Goal: Task Accomplishment & Management: Complete application form

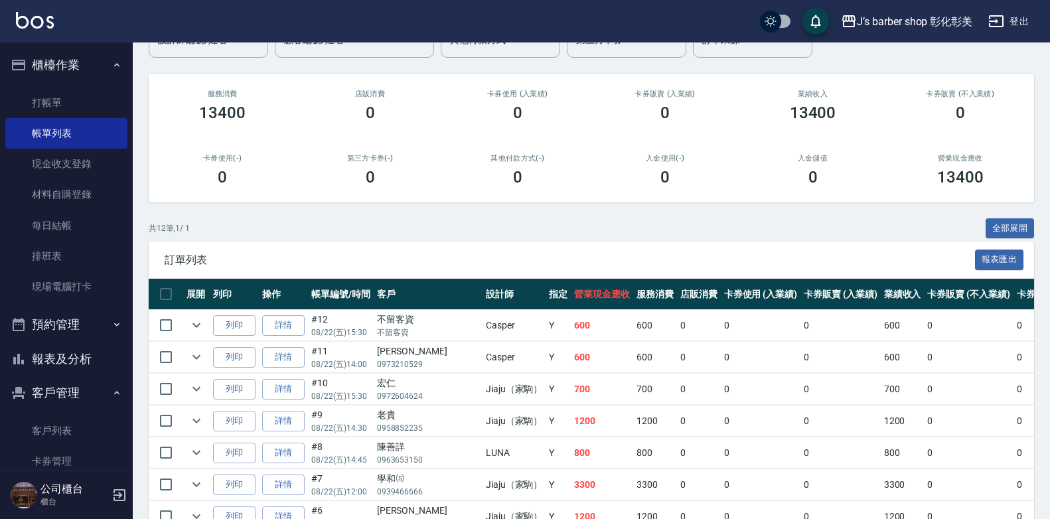
scroll to position [133, 0]
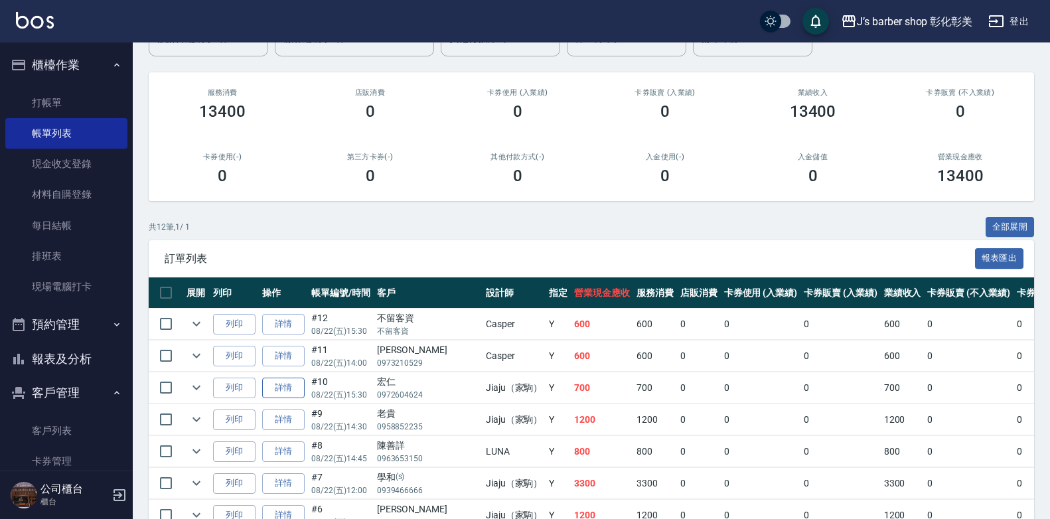
click at [273, 394] on link "詳情" at bounding box center [283, 387] width 42 height 21
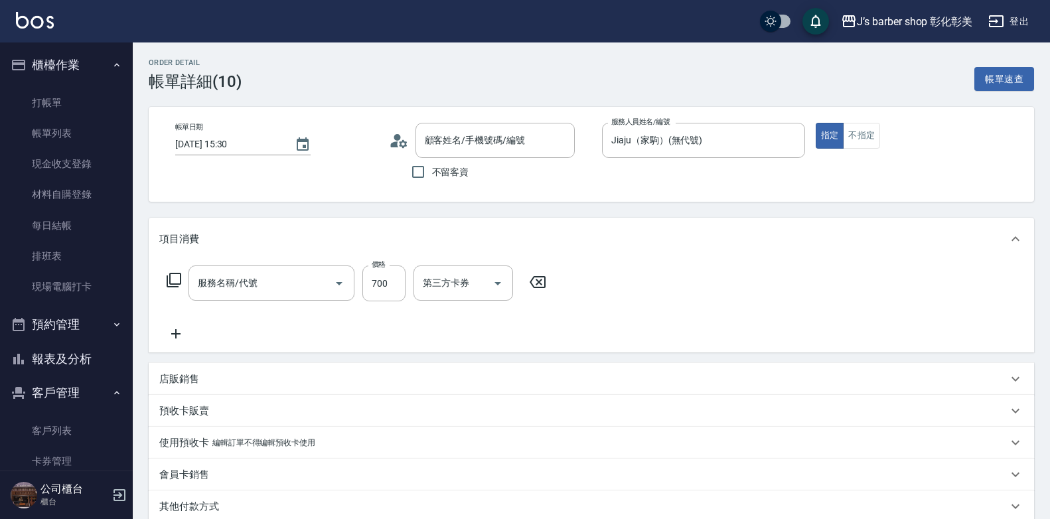
type input "[DATE] 15:30"
type input "Jiaju（家駒）(無代號)"
type input "宏仁/0972604624/null"
type input "指定ＪＫ(102)"
click at [393, 280] on input "700" at bounding box center [383, 283] width 43 height 36
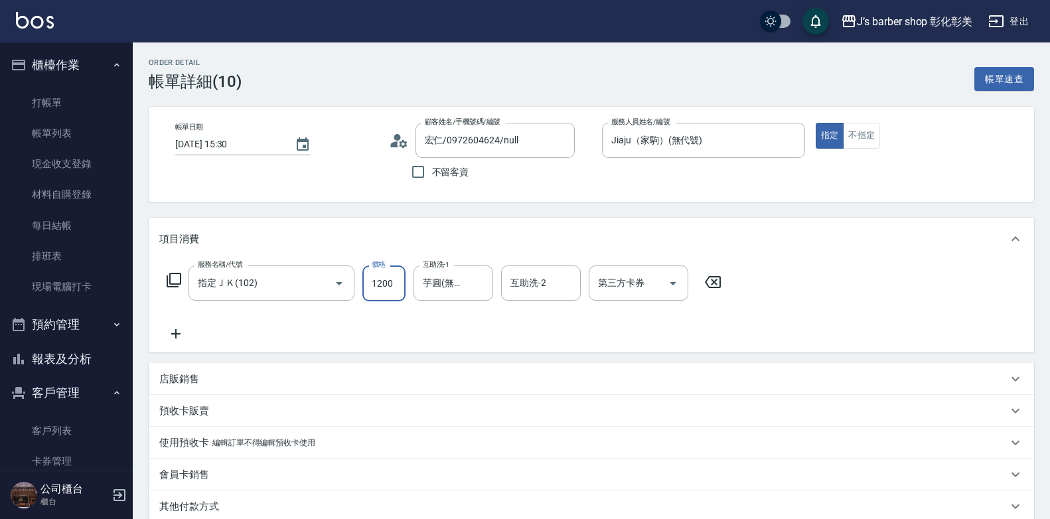
type input "1200"
click at [176, 336] on icon at bounding box center [175, 333] width 9 height 9
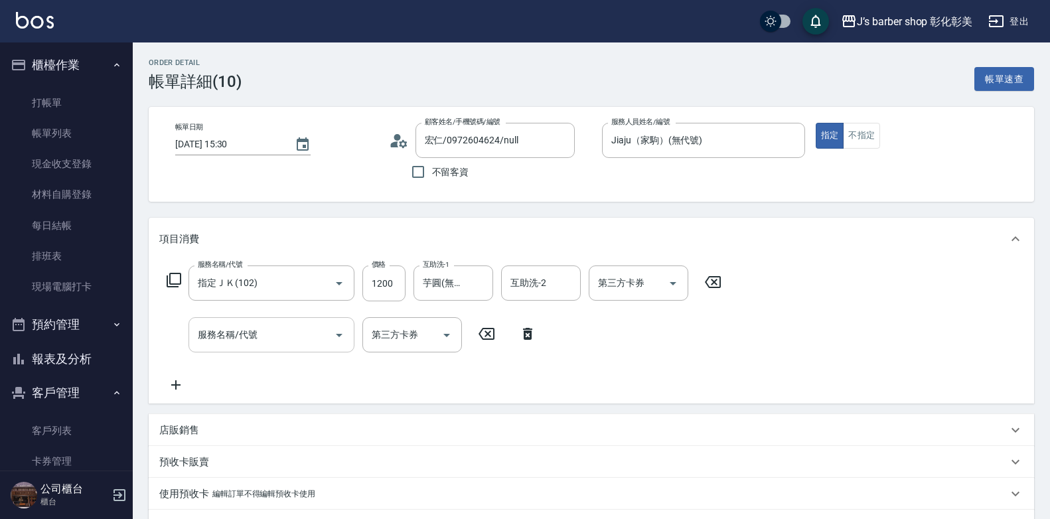
click at [249, 348] on div "服務名稱/代號" at bounding box center [271, 334] width 166 height 35
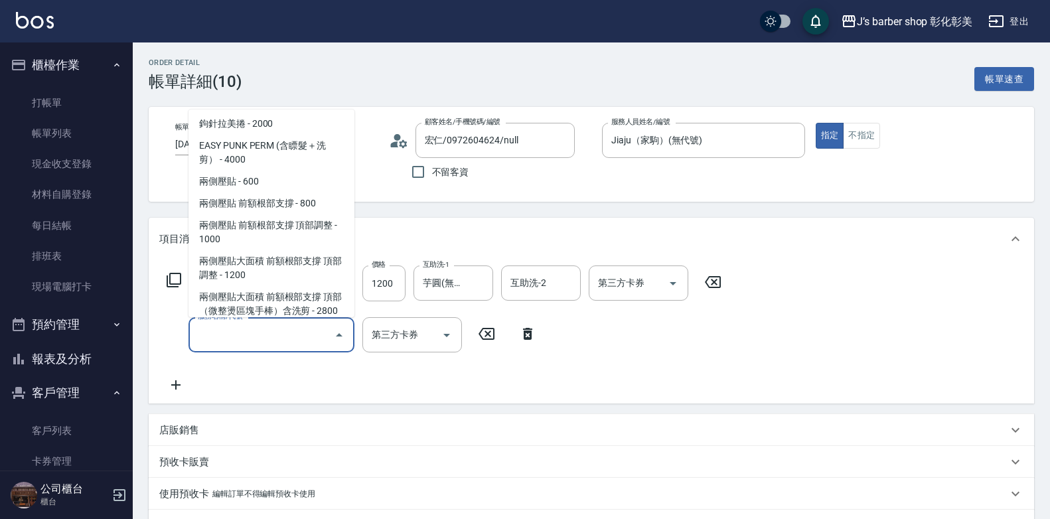
scroll to position [265, 0]
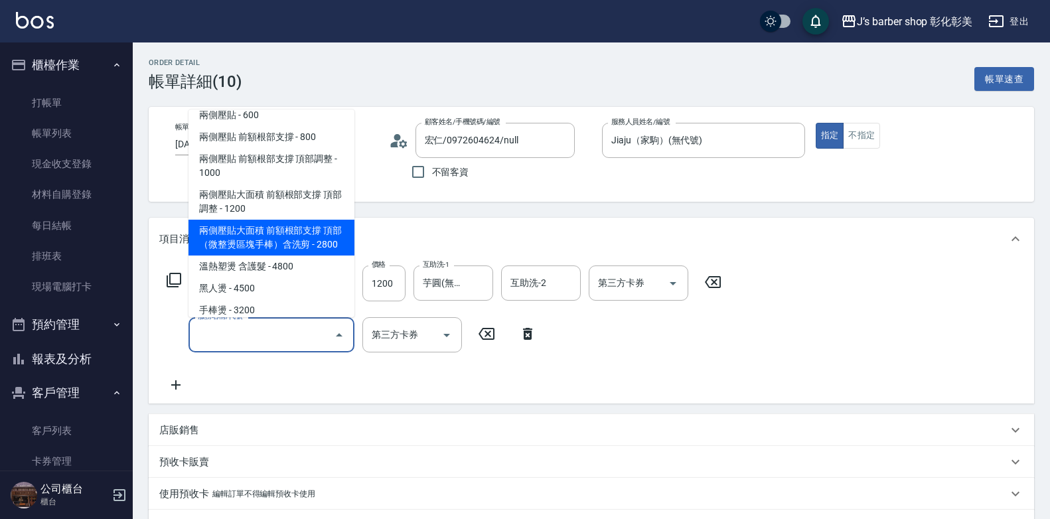
click at [271, 232] on span "兩側壓貼大面積 前額根部支撐 頂部 （微整燙區塊手棒）含洗剪 - 2800" at bounding box center [271, 238] width 166 height 36
type input "兩側壓貼大面積 前額根部支撐 頂部 （微整燙區塊手棒）含洗剪(Gp4)"
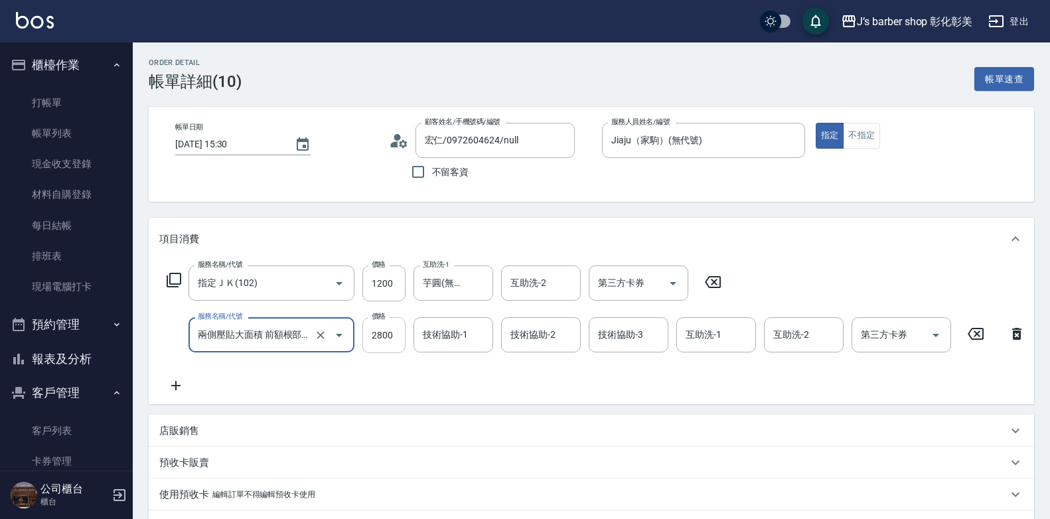
click at [382, 330] on input "2800" at bounding box center [383, 335] width 43 height 36
click at [419, 348] on div "技術協助-1" at bounding box center [453, 334] width 80 height 35
type input "2300"
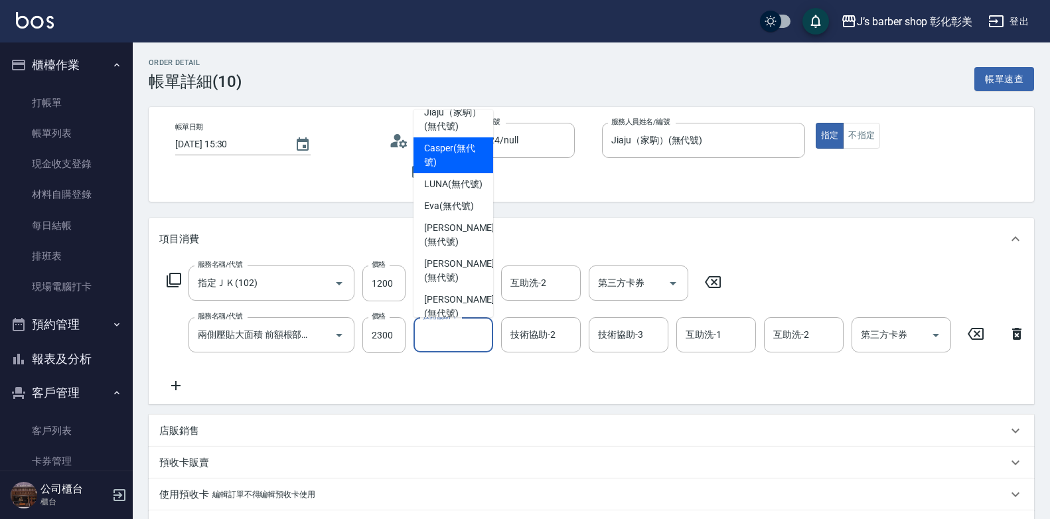
scroll to position [0, 0]
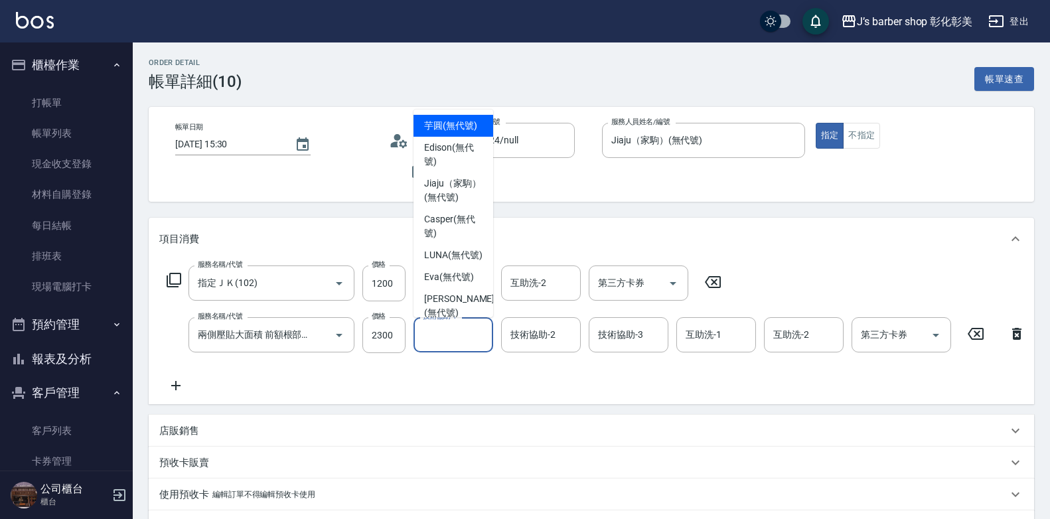
click at [451, 133] on span "芋圓 (無代號)" at bounding box center [450, 126] width 53 height 14
type input "芋圓(無代號)"
click at [451, 139] on input "宏仁/0972604624/null" at bounding box center [484, 140] width 127 height 23
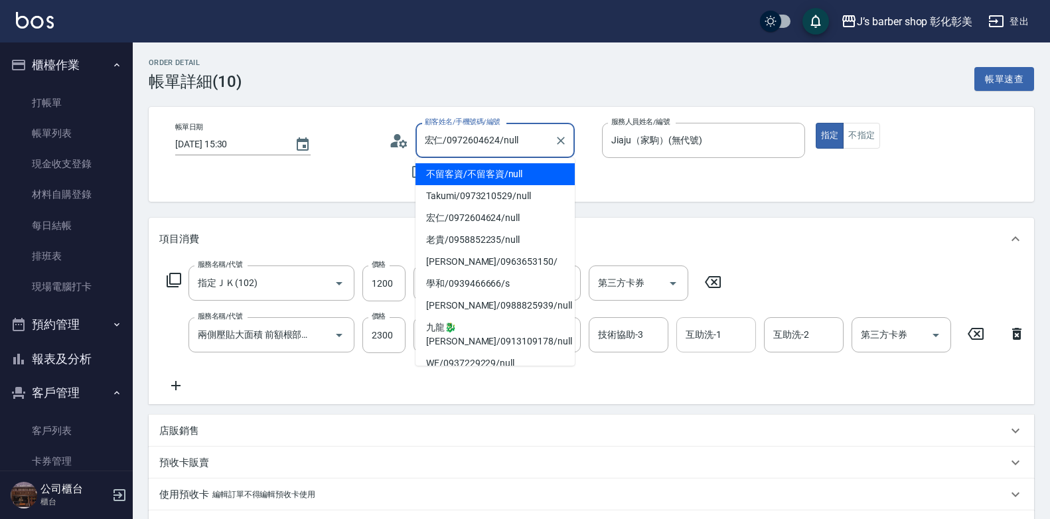
click at [691, 326] on input "互助洗-1" at bounding box center [716, 334] width 68 height 23
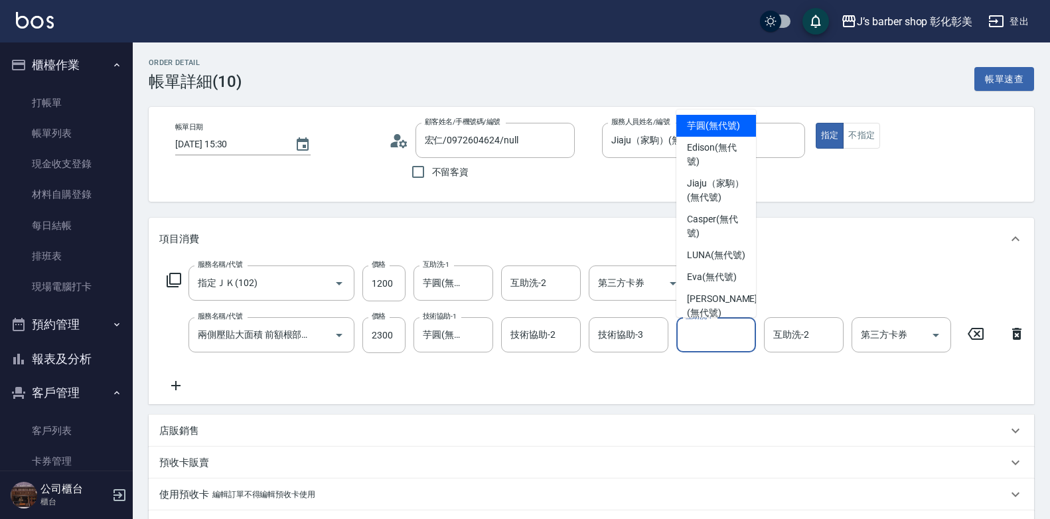
click at [685, 121] on div "芋圓 (無代號)" at bounding box center [716, 126] width 80 height 22
type input "芋圓(無代號)"
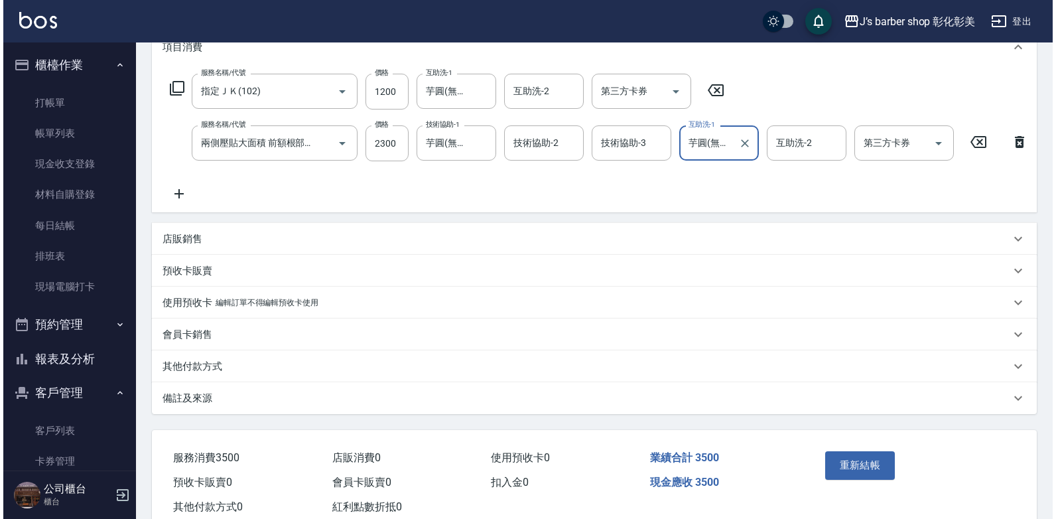
scroll to position [199, 0]
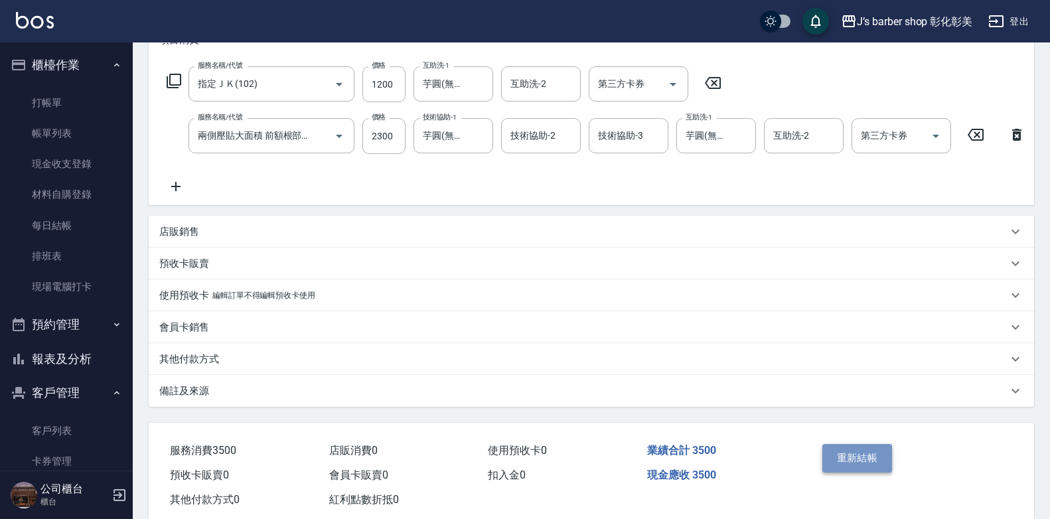
click at [868, 472] on button "重新結帳" at bounding box center [857, 458] width 70 height 28
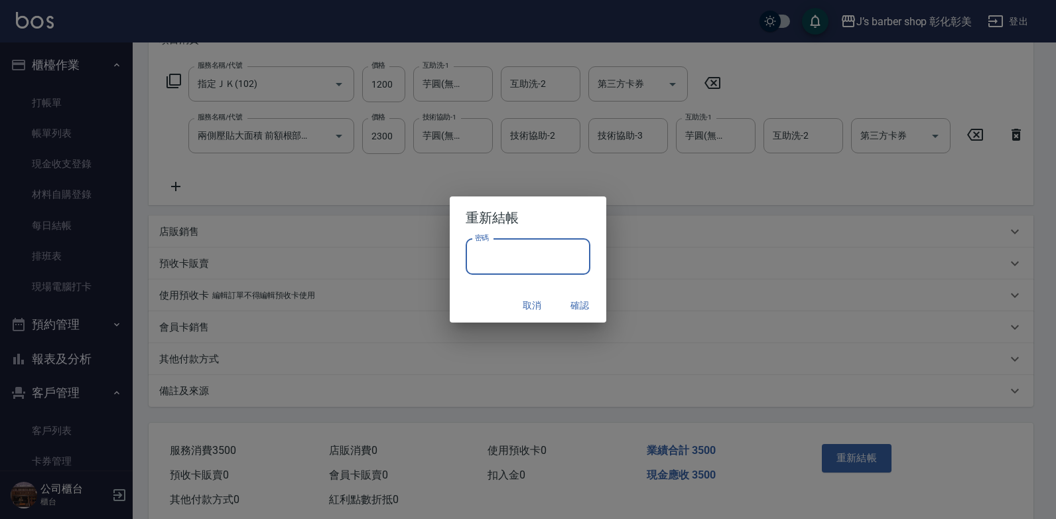
click at [531, 261] on input "密碼" at bounding box center [528, 257] width 125 height 36
type input "****"
click at [577, 305] on button "確認" at bounding box center [580, 305] width 42 height 25
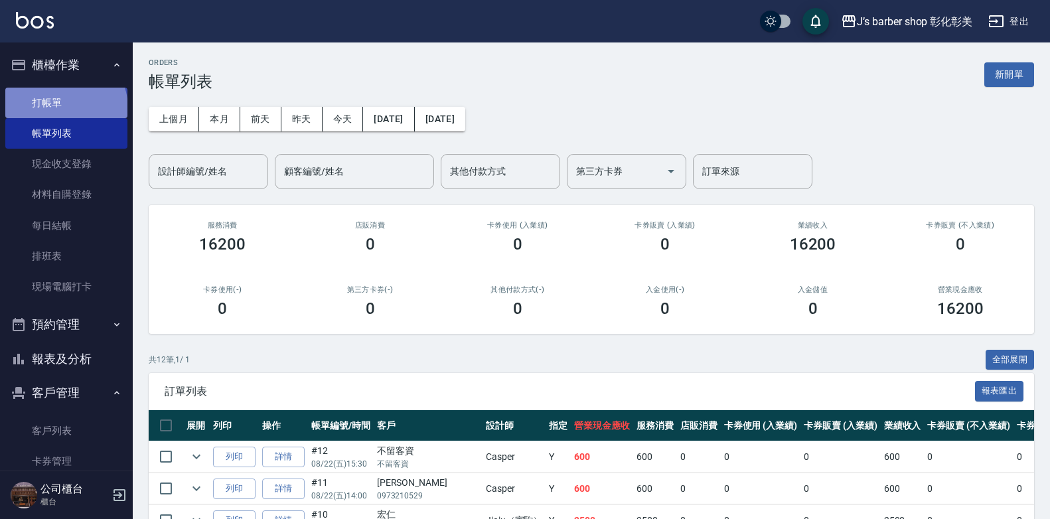
click at [64, 107] on link "打帳單" at bounding box center [66, 103] width 122 height 31
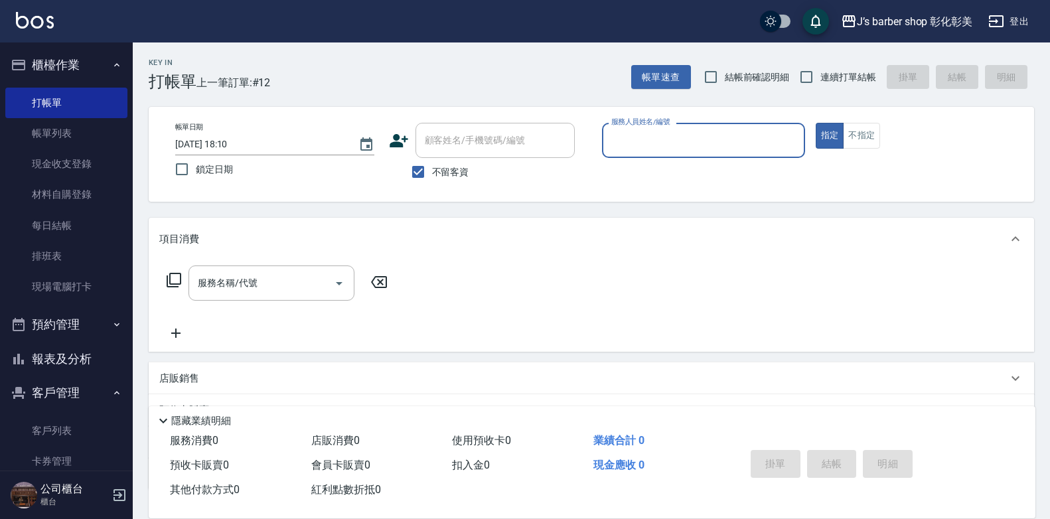
click at [234, 146] on input "[DATE] 18:10" at bounding box center [260, 144] width 170 height 22
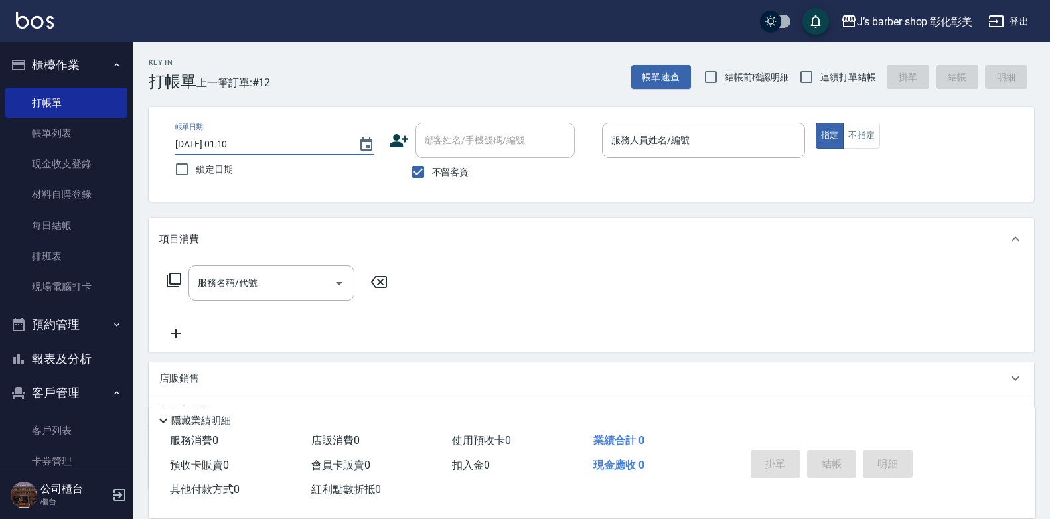
click at [235, 144] on input "[DATE] 01:10" at bounding box center [260, 144] width 170 height 22
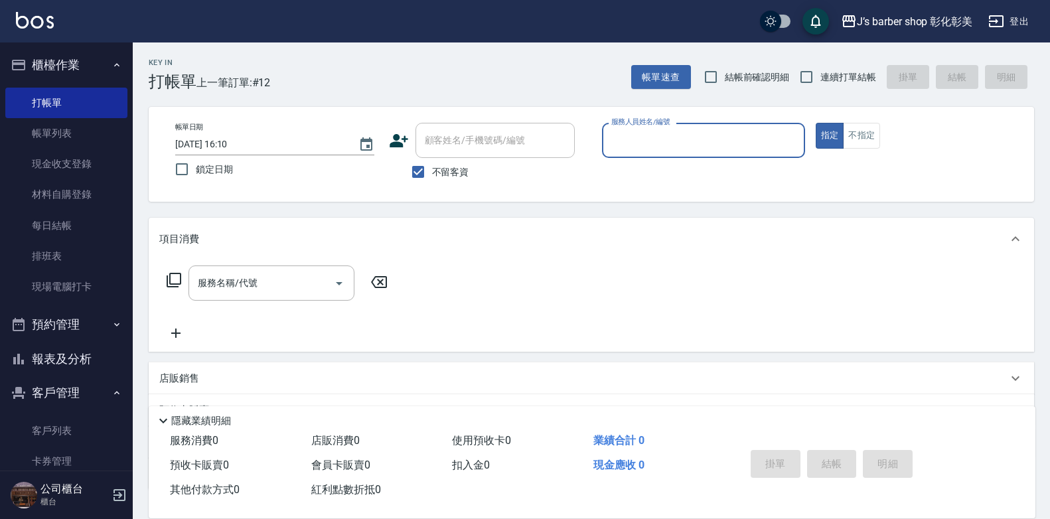
click at [243, 144] on input "[DATE] 16:10" at bounding box center [260, 144] width 170 height 22
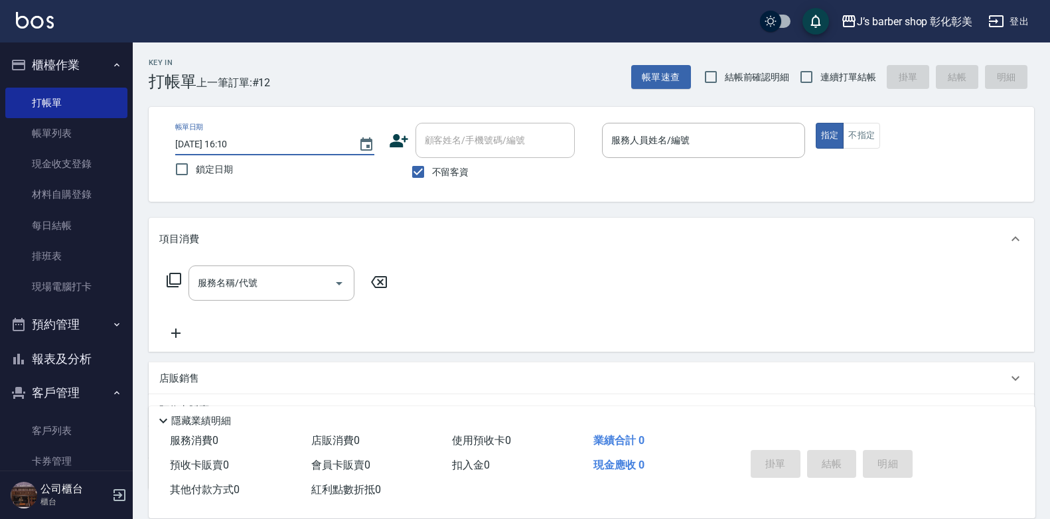
type input "[DATE] 16:03"
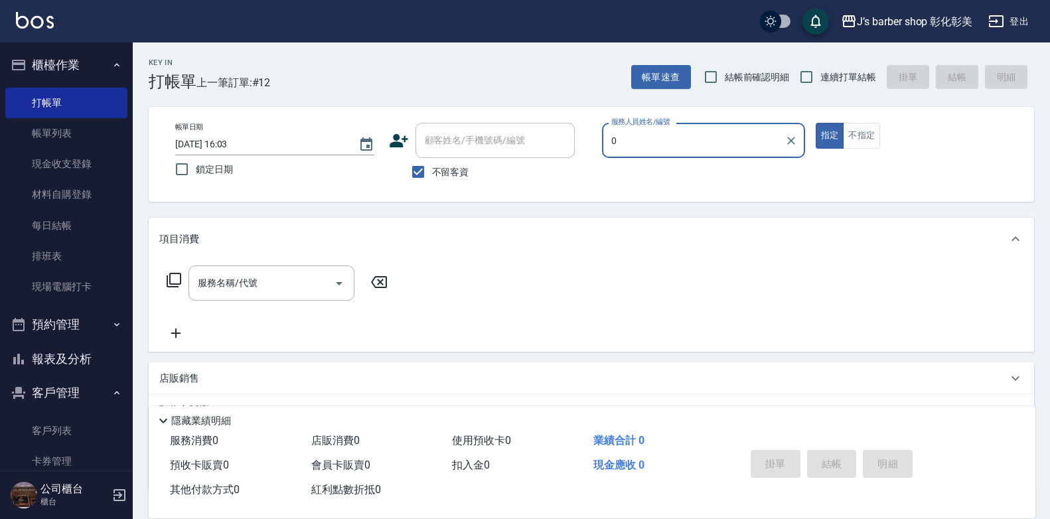
type input "0"
click at [243, 148] on input "[DATE] 16:03" at bounding box center [260, 144] width 170 height 22
click at [244, 146] on input "[DATE] 16:33" at bounding box center [260, 144] width 170 height 22
click at [244, 146] on input "[DATE] 16:03" at bounding box center [260, 144] width 170 height 22
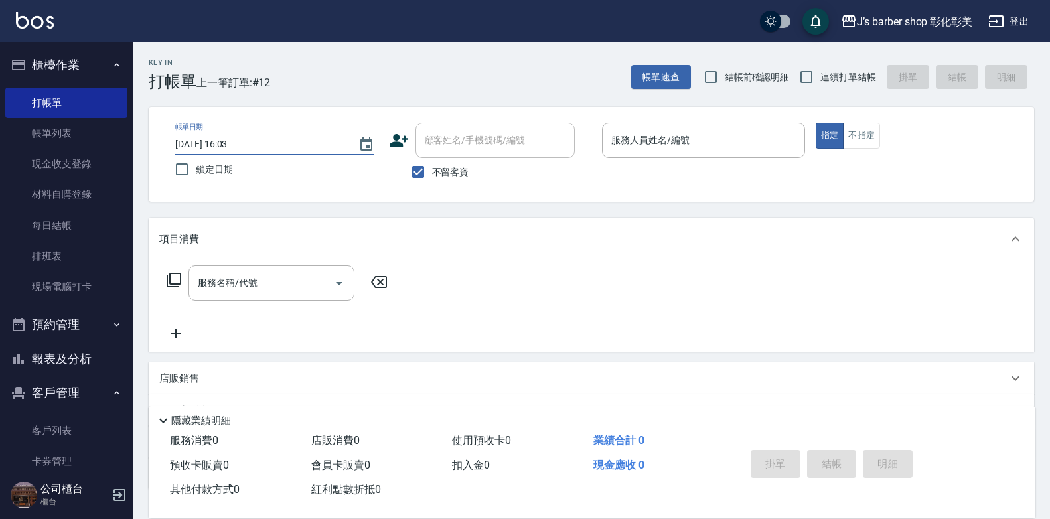
type input "[DATE] 16:30"
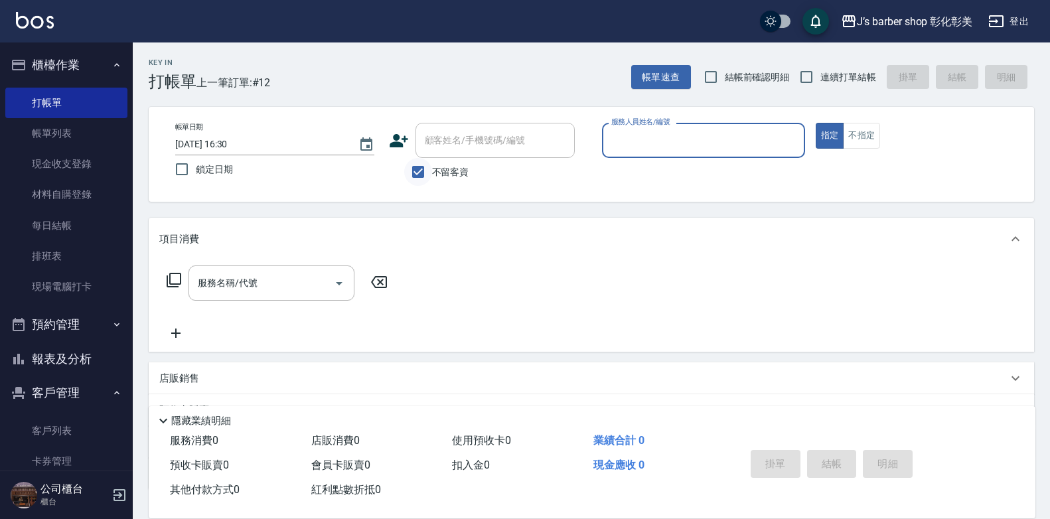
click at [418, 174] on input "不留客資" at bounding box center [418, 172] width 28 height 28
checkbox input "false"
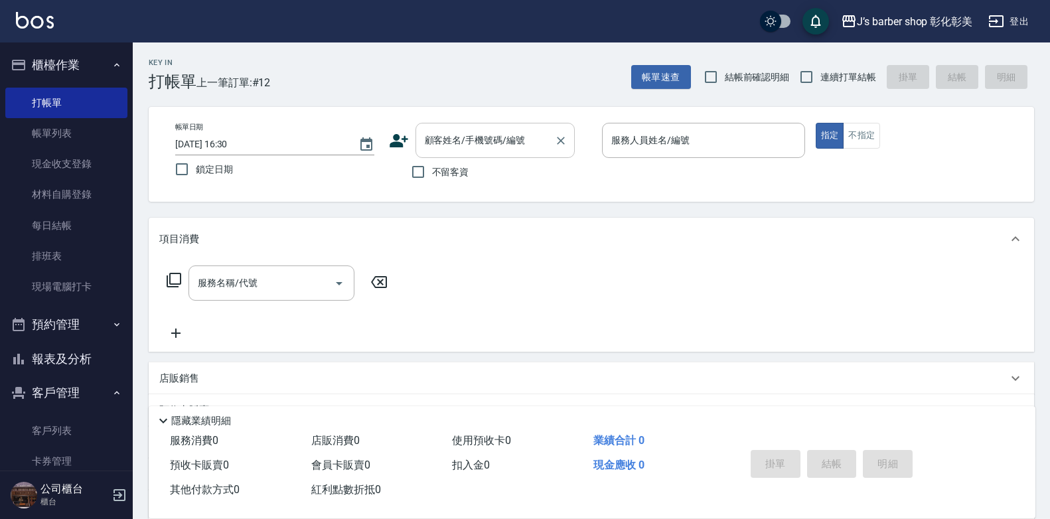
click at [435, 134] on div "顧客姓名/手機號碼/編號 顧客姓名/手機號碼/編號" at bounding box center [494, 140] width 159 height 35
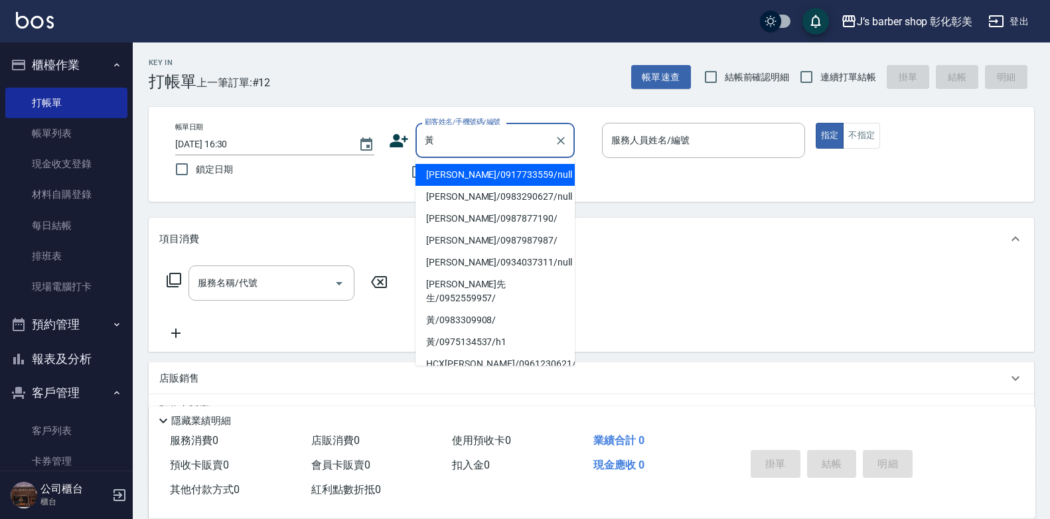
scroll to position [66, 0]
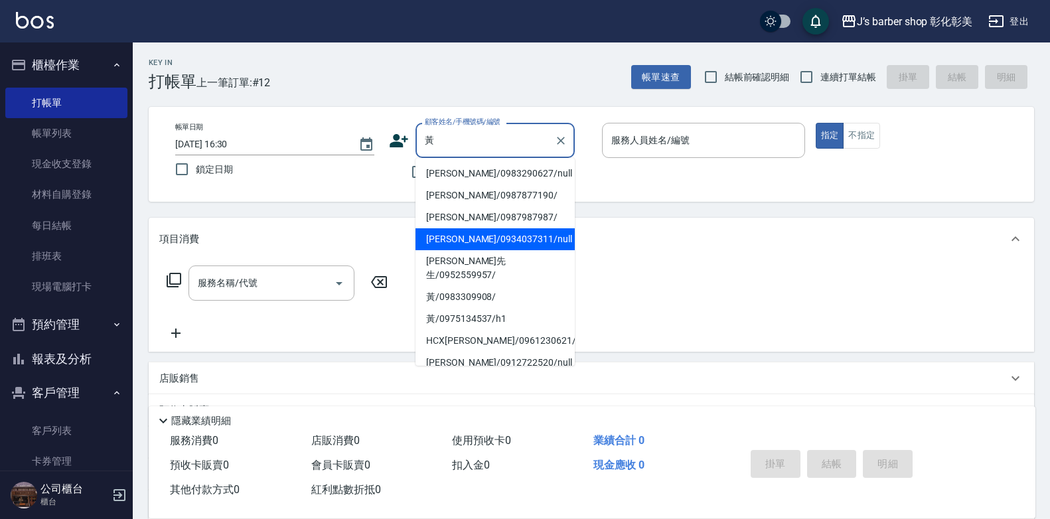
click at [510, 184] on li "[PERSON_NAME]/0983290627/null" at bounding box center [494, 174] width 159 height 22
type input "[PERSON_NAME]/0983290627/null"
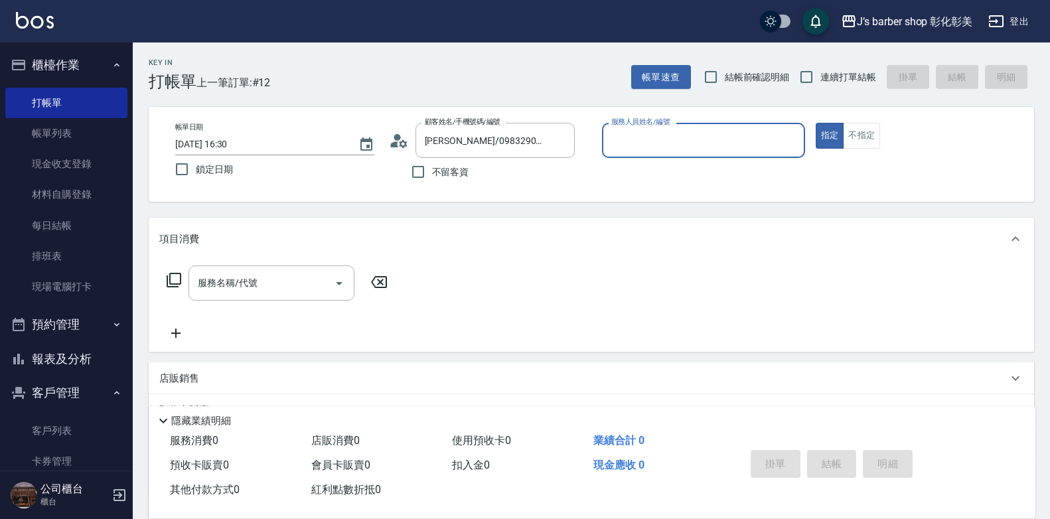
click at [655, 149] on input "服務人員姓名/編號" at bounding box center [703, 140] width 191 height 23
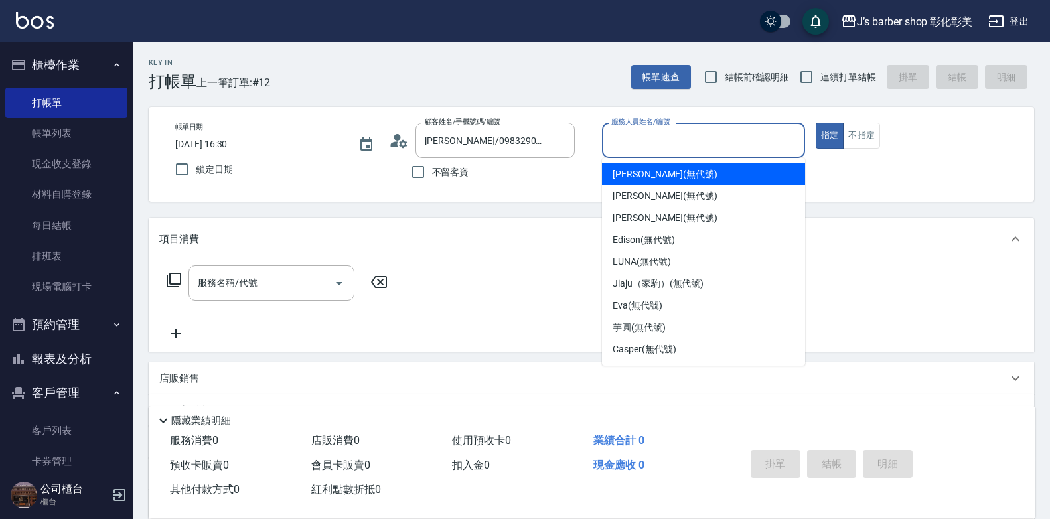
click at [655, 149] on input "服務人員姓名/編號" at bounding box center [703, 140] width 191 height 23
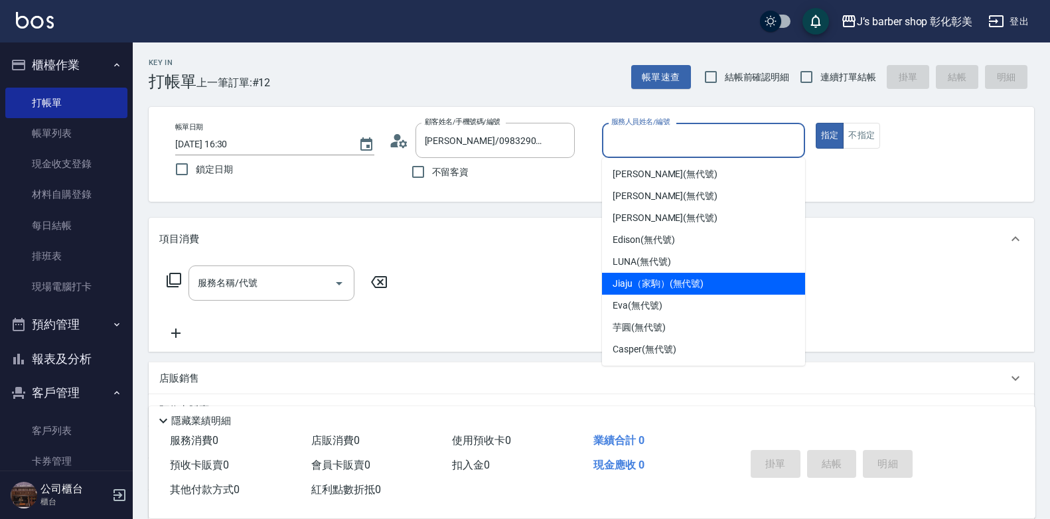
click at [674, 277] on span "Jiaju（家駒） (無代號)" at bounding box center [657, 284] width 91 height 14
type input "Jiaju（家駒）(無代號)"
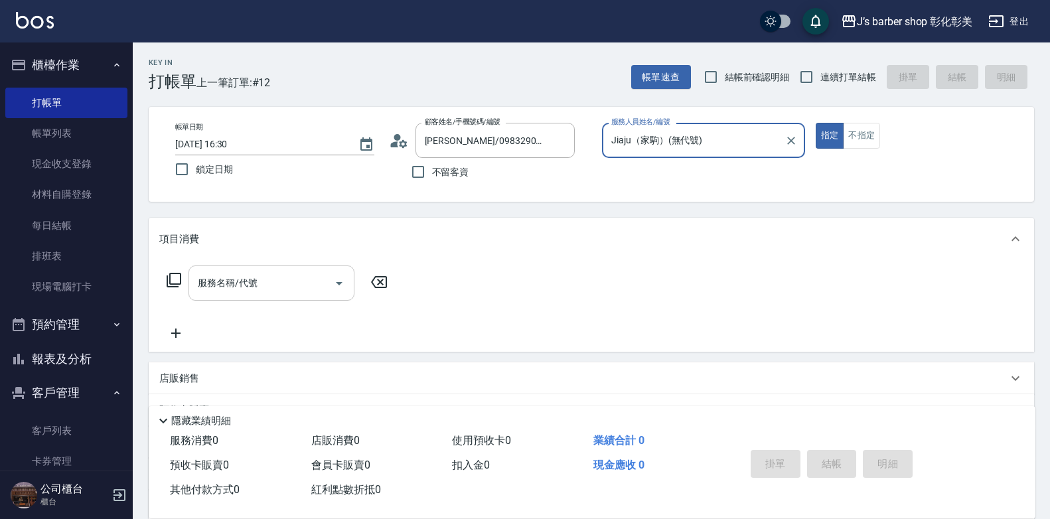
click at [273, 266] on div "服務名稱/代號" at bounding box center [271, 282] width 166 height 35
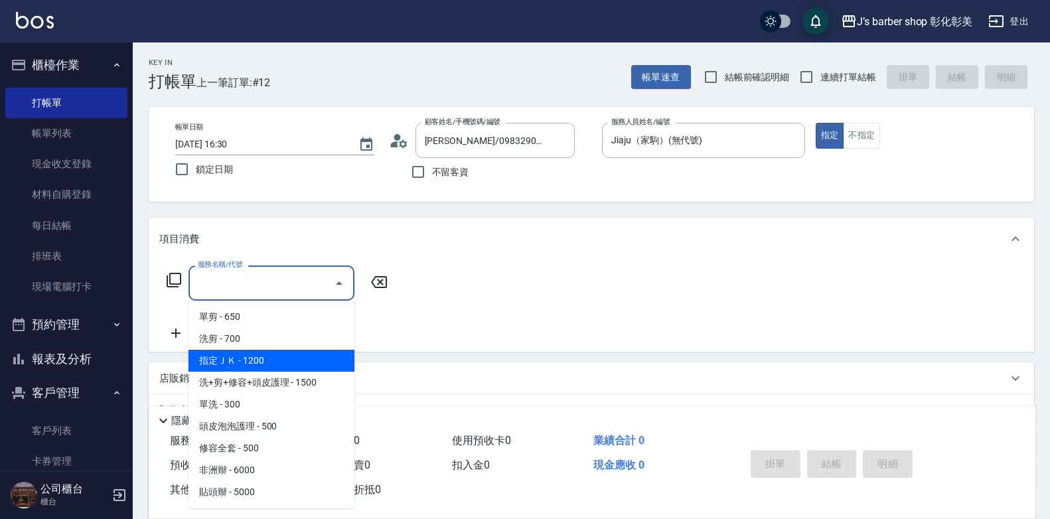
click at [263, 362] on span "指定ＪＫ - 1200" at bounding box center [271, 361] width 166 height 22
type input "指定ＪＫ(102)"
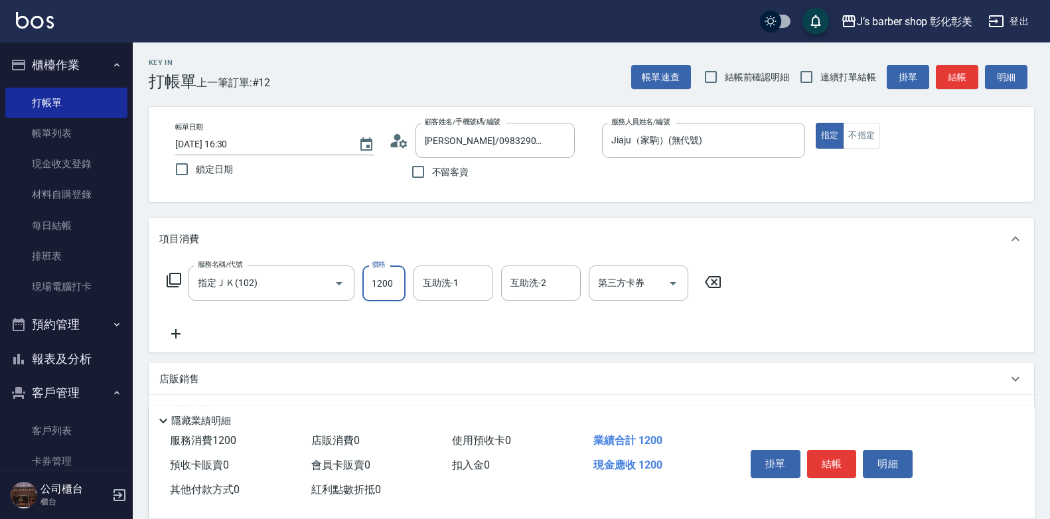
click at [391, 282] on input "1200" at bounding box center [383, 283] width 43 height 36
type input "700"
click at [474, 284] on input "互助洗-1" at bounding box center [453, 282] width 68 height 23
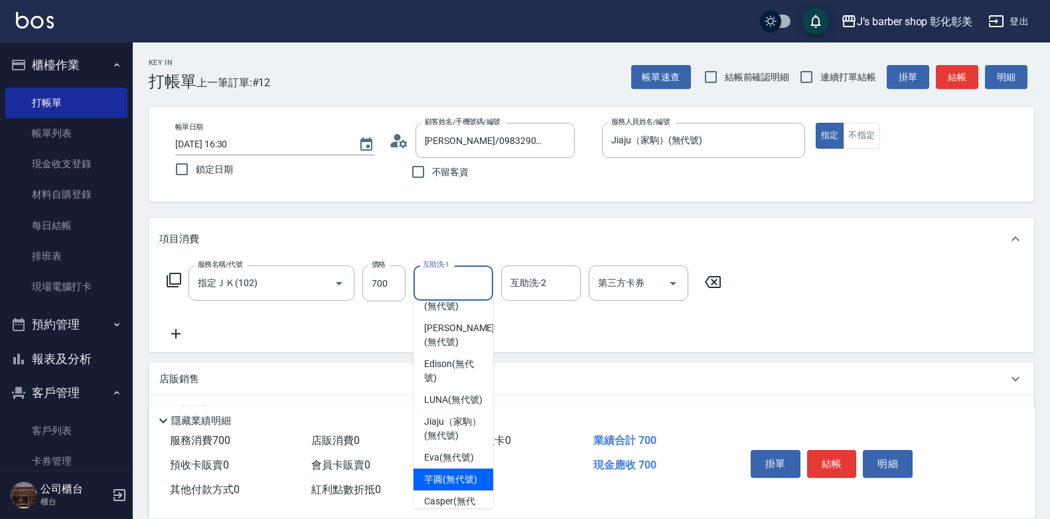
scroll to position [111, 0]
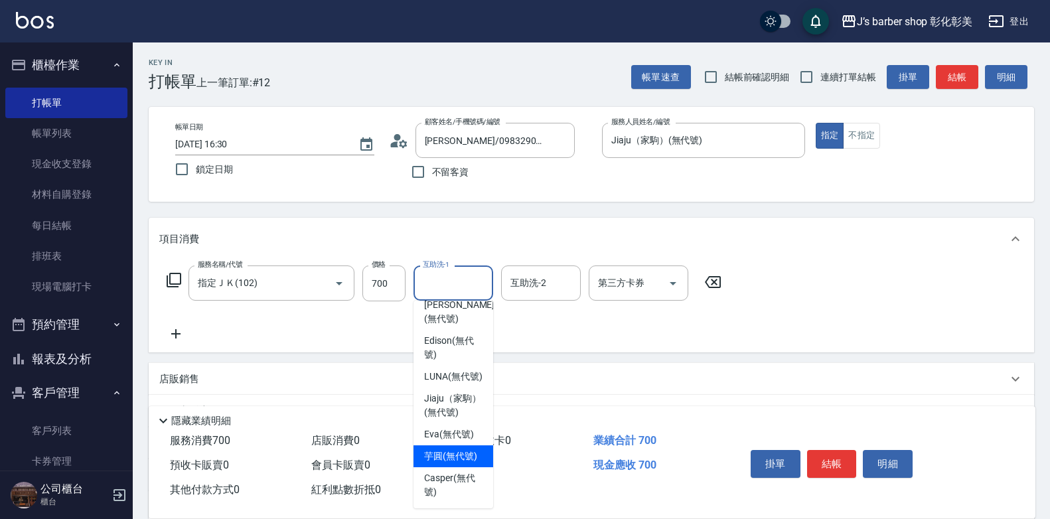
click at [448, 452] on span "芋圓 (無代號)" at bounding box center [450, 456] width 53 height 14
type input "芋圓(無代號)"
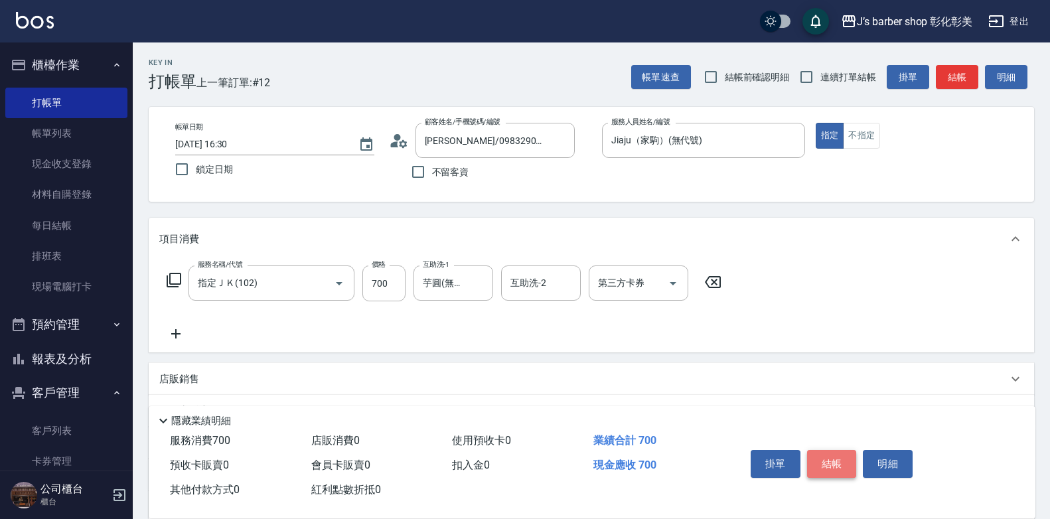
click at [814, 466] on button "結帳" at bounding box center [832, 464] width 50 height 28
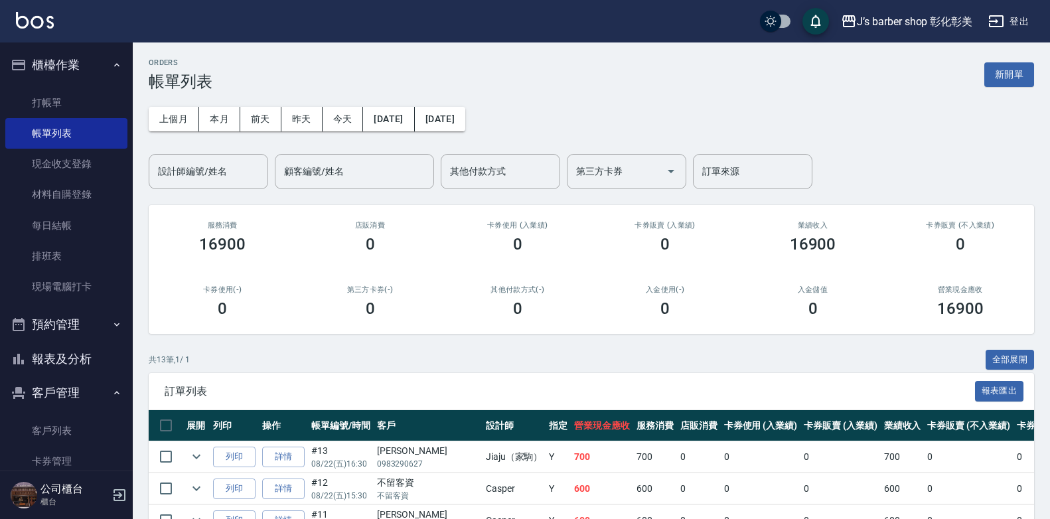
click at [73, 323] on button "預約管理" at bounding box center [66, 324] width 122 height 34
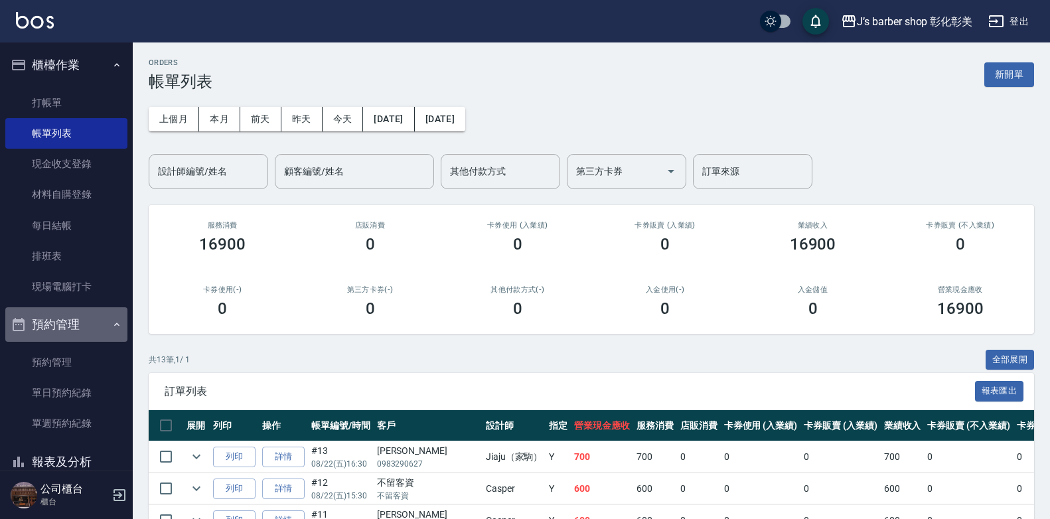
click at [73, 323] on button "預約管理" at bounding box center [66, 324] width 122 height 34
click at [74, 328] on button "預約管理" at bounding box center [66, 324] width 122 height 34
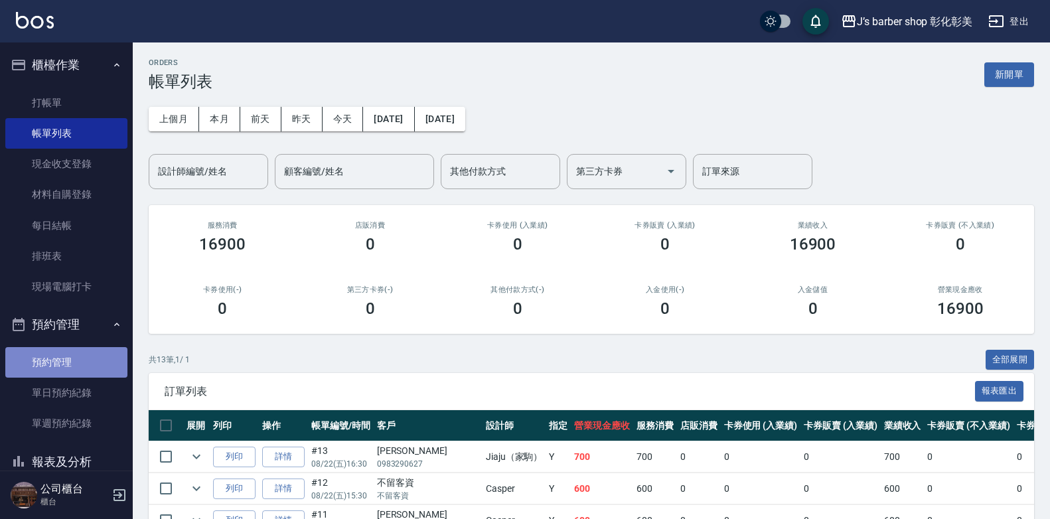
click at [85, 350] on link "預約管理" at bounding box center [66, 362] width 122 height 31
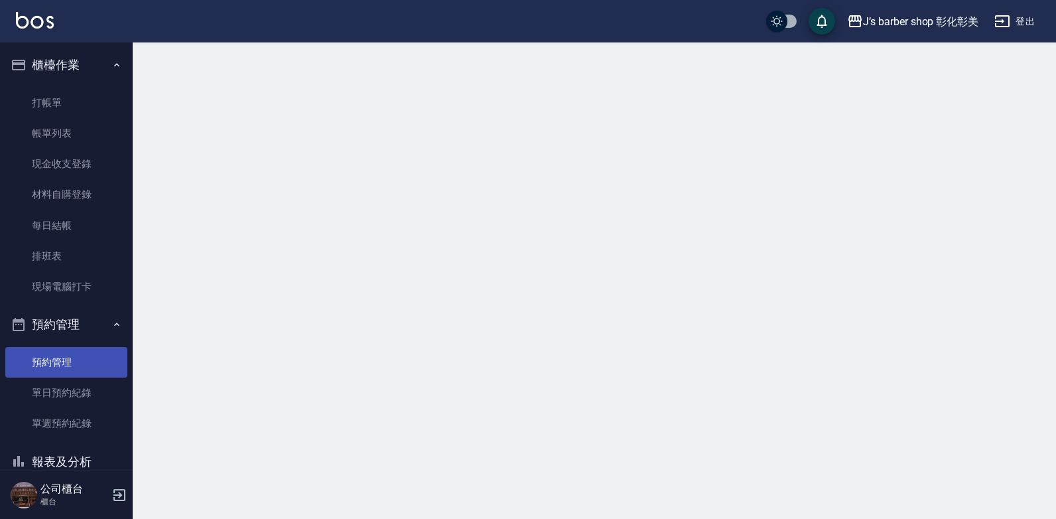
click at [87, 350] on link "預約管理" at bounding box center [66, 362] width 122 height 31
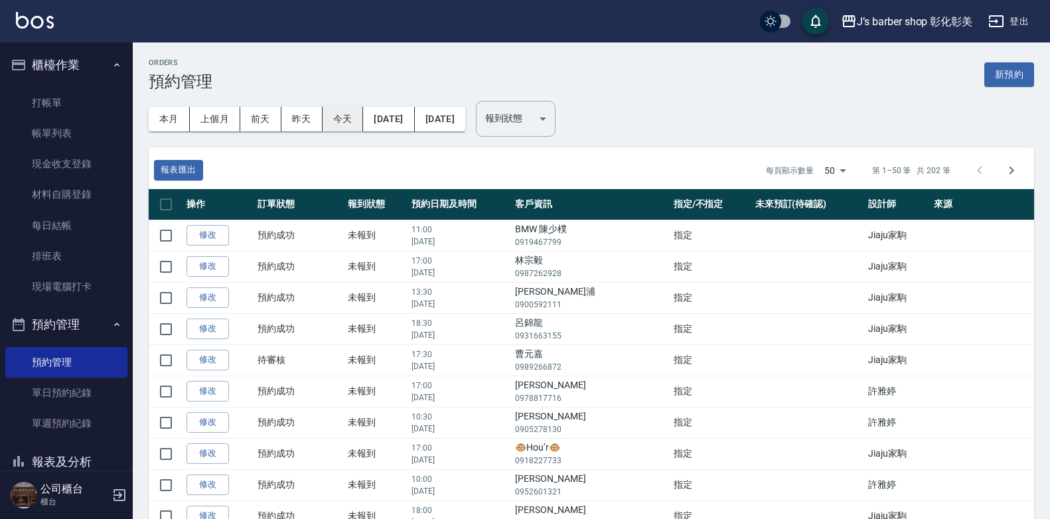
click at [350, 119] on button "今天" at bounding box center [342, 119] width 41 height 25
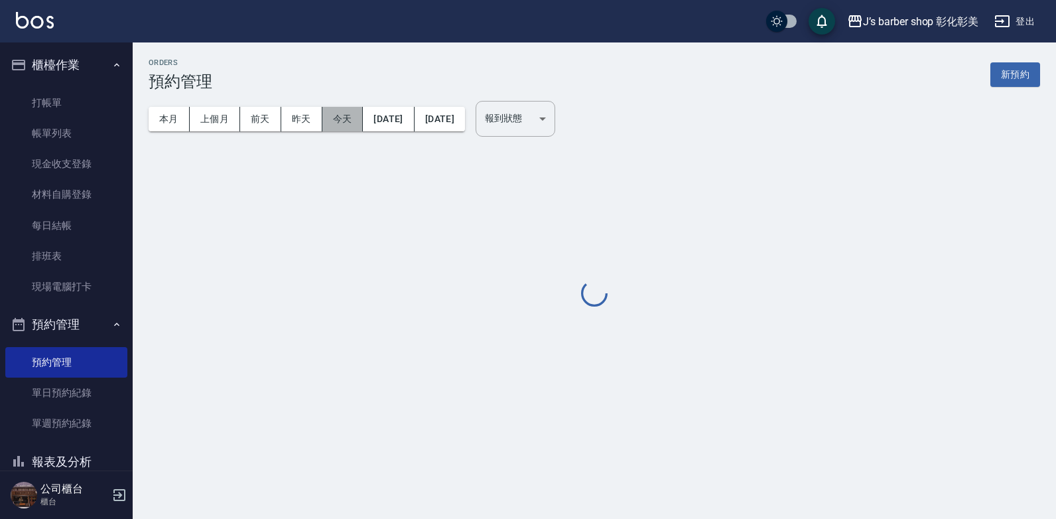
click at [350, 119] on button "今天" at bounding box center [342, 119] width 41 height 25
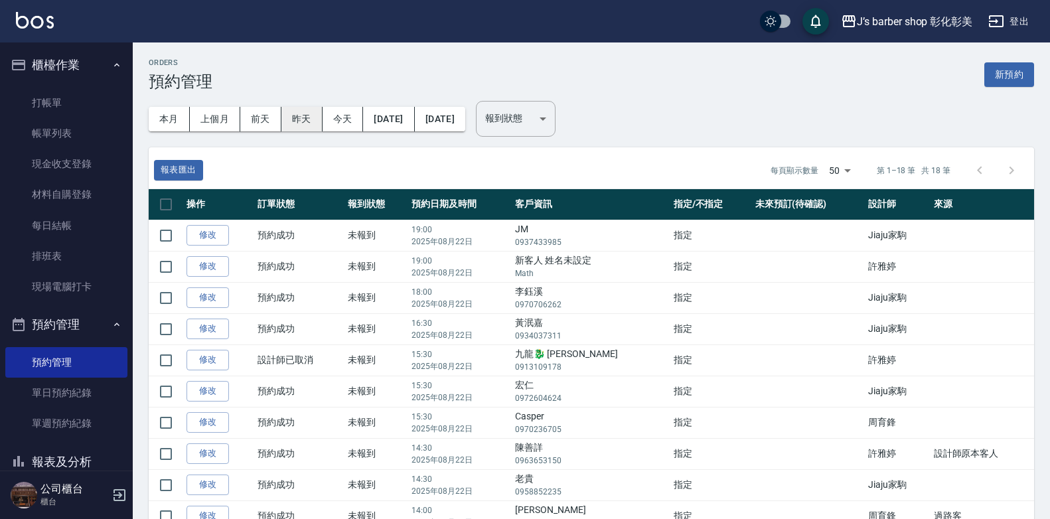
click at [314, 114] on button "昨天" at bounding box center [301, 119] width 41 height 25
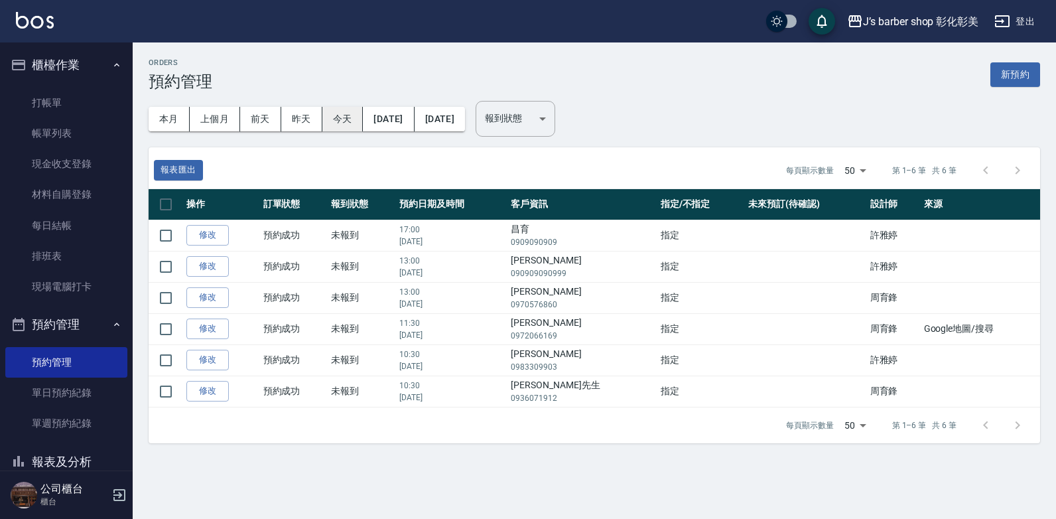
click at [332, 114] on button "今天" at bounding box center [342, 119] width 41 height 25
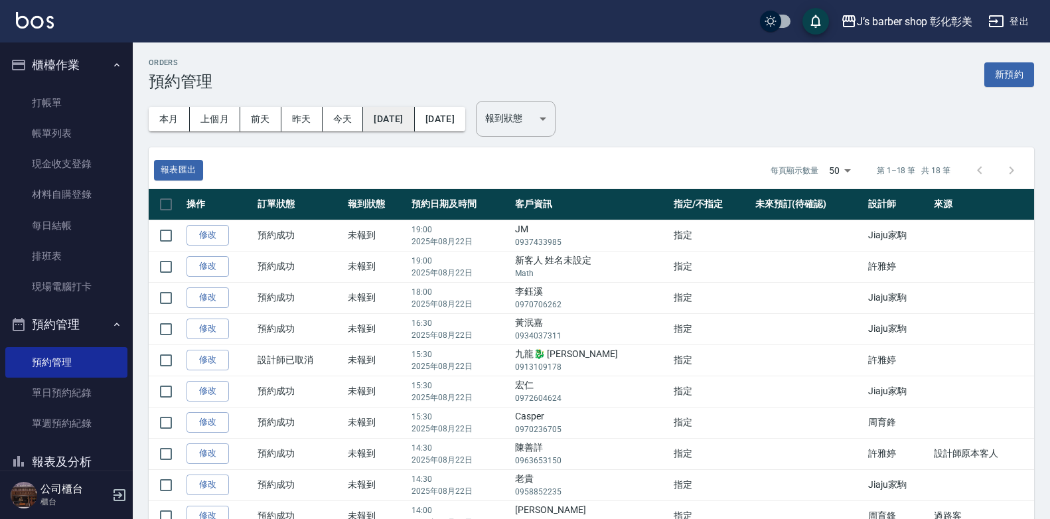
click at [405, 110] on button "[DATE]" at bounding box center [388, 119] width 51 height 25
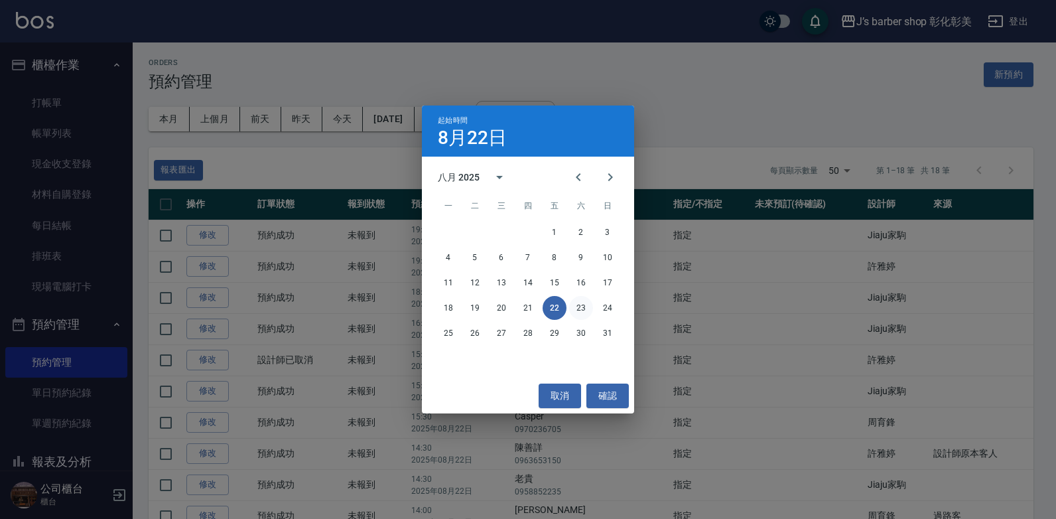
click at [578, 310] on button "23" at bounding box center [581, 308] width 24 height 24
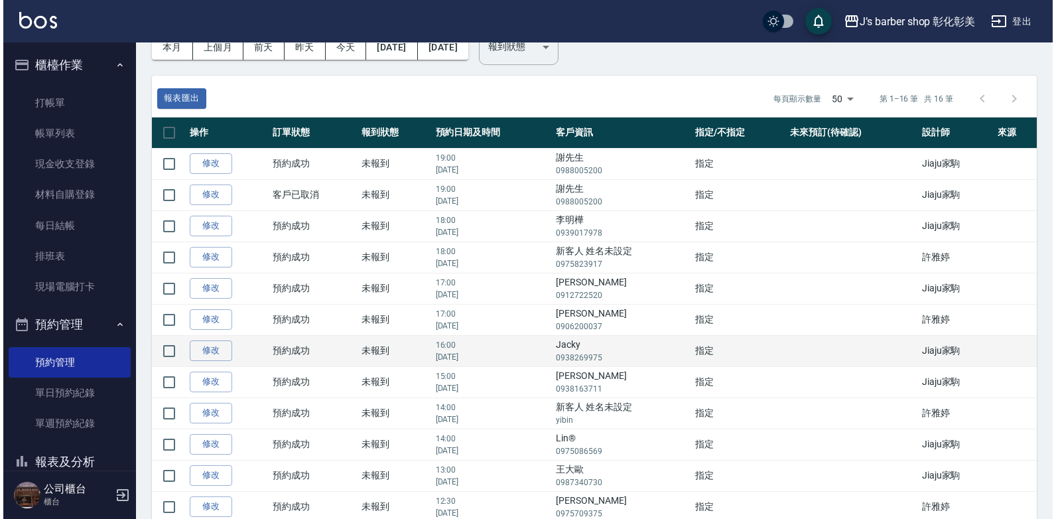
scroll to position [53, 0]
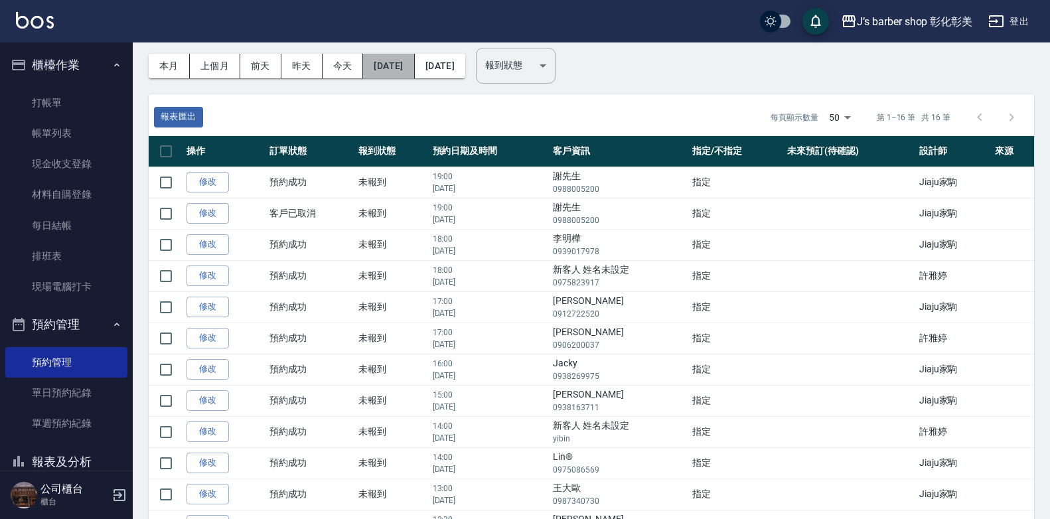
click at [396, 67] on button "[DATE]" at bounding box center [388, 66] width 51 height 25
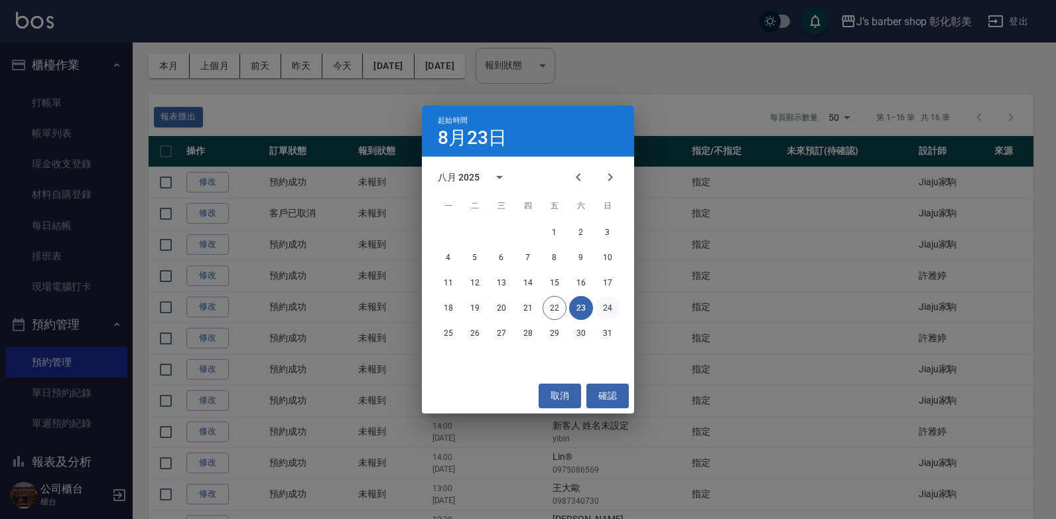
click at [608, 310] on button "24" at bounding box center [608, 308] width 24 height 24
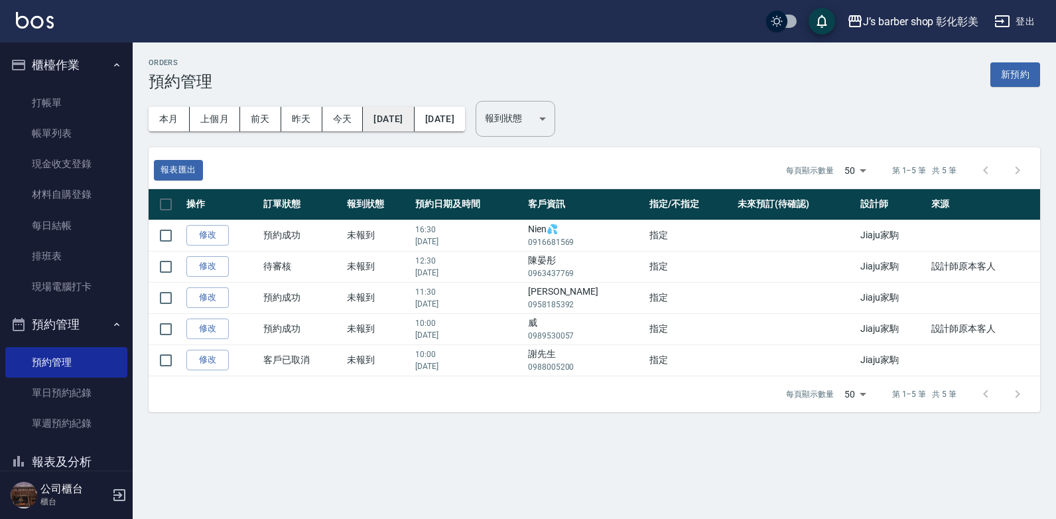
click at [395, 110] on button "[DATE]" at bounding box center [388, 119] width 51 height 25
drag, startPoint x: 395, startPoint y: 110, endPoint x: 401, endPoint y: 121, distance: 12.8
click at [401, 121] on button "[DATE]" at bounding box center [388, 119] width 51 height 25
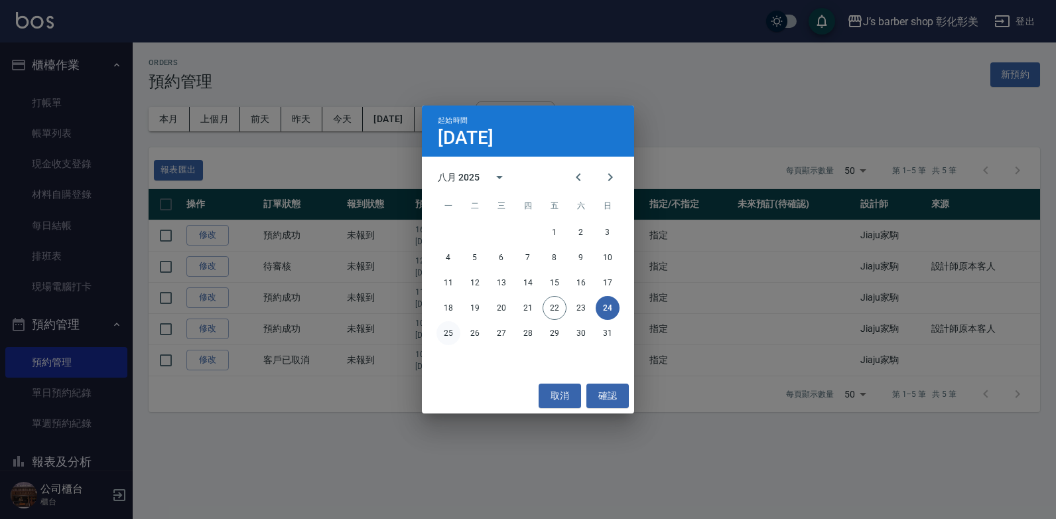
click at [453, 330] on button "25" at bounding box center [449, 333] width 24 height 24
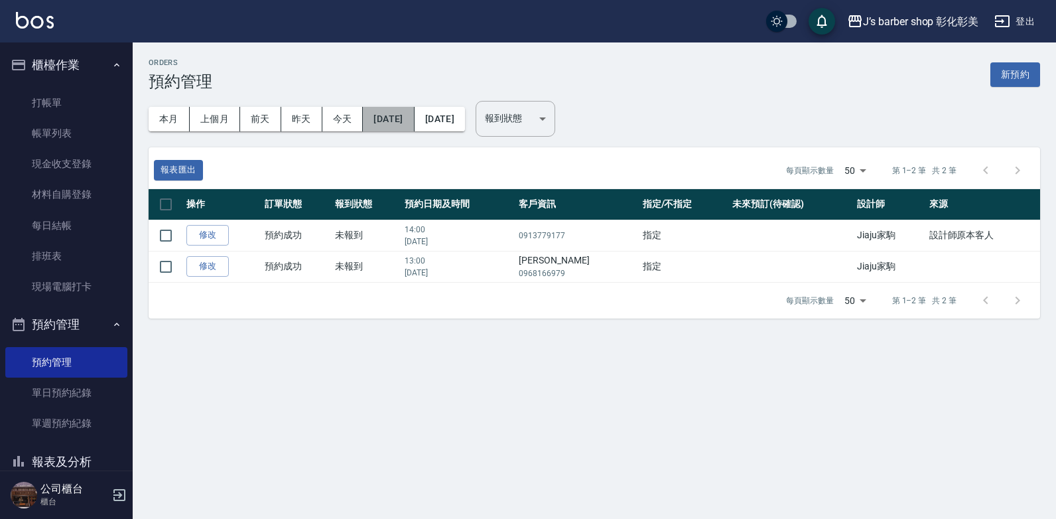
click at [411, 113] on button "[DATE]" at bounding box center [388, 119] width 51 height 25
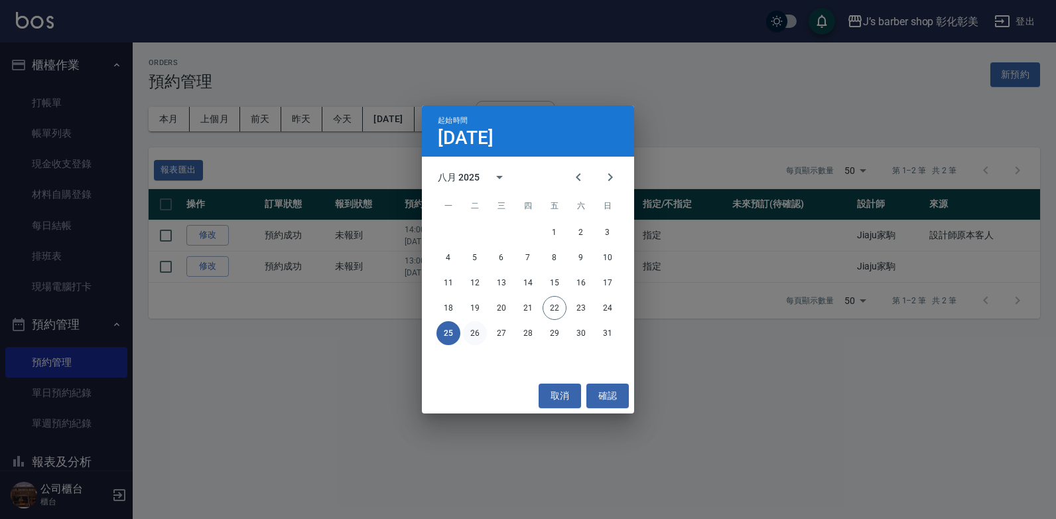
click at [475, 325] on button "26" at bounding box center [475, 333] width 24 height 24
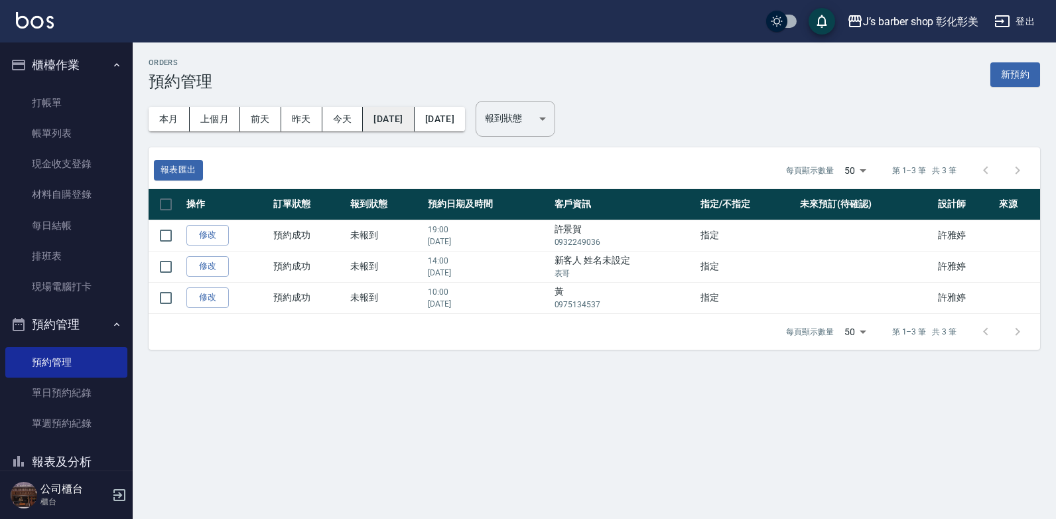
click at [407, 121] on button "[DATE]" at bounding box center [388, 119] width 51 height 25
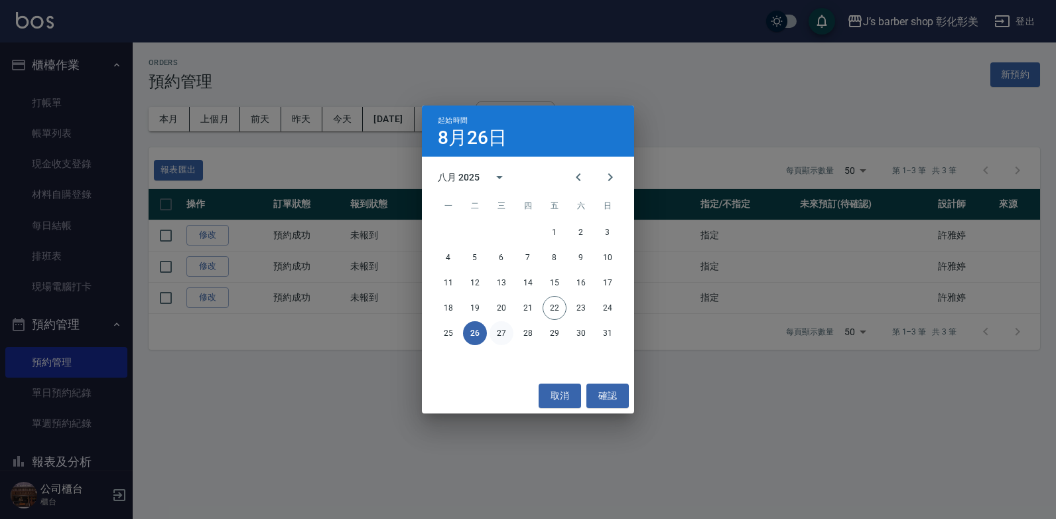
click at [500, 330] on button "27" at bounding box center [502, 333] width 24 height 24
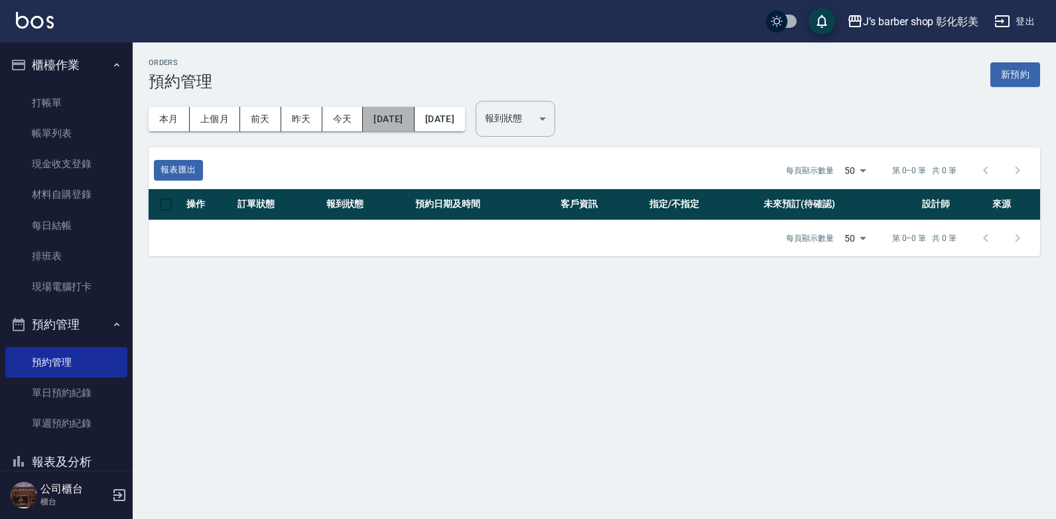
click at [376, 121] on button "[DATE]" at bounding box center [388, 119] width 51 height 25
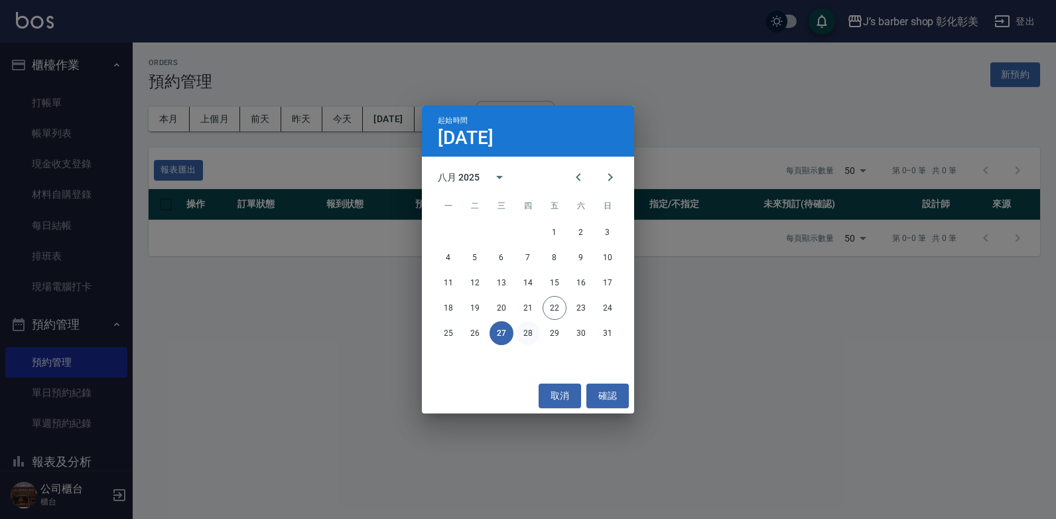
click at [533, 334] on button "28" at bounding box center [528, 333] width 24 height 24
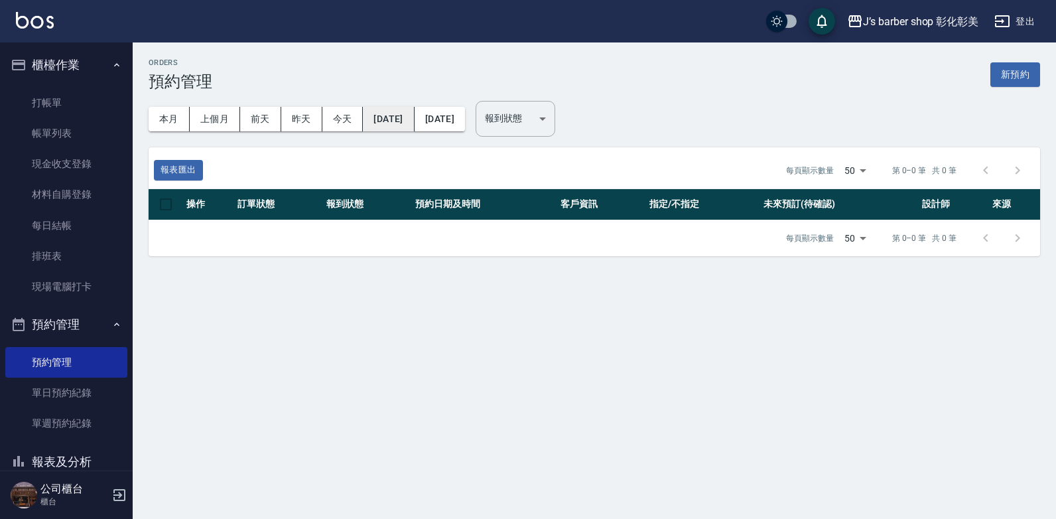
click at [407, 119] on button "[DATE]" at bounding box center [388, 119] width 51 height 25
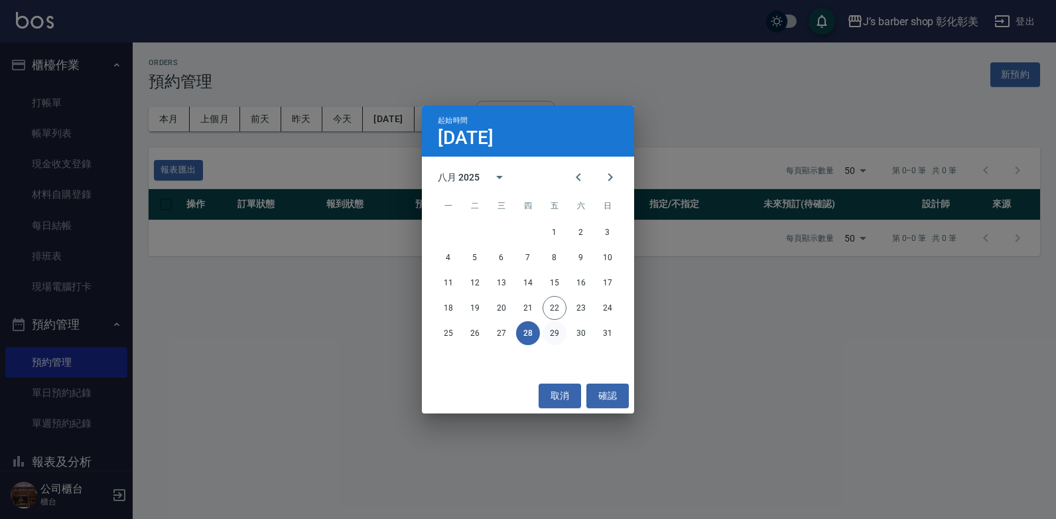
click at [558, 338] on button "29" at bounding box center [555, 333] width 24 height 24
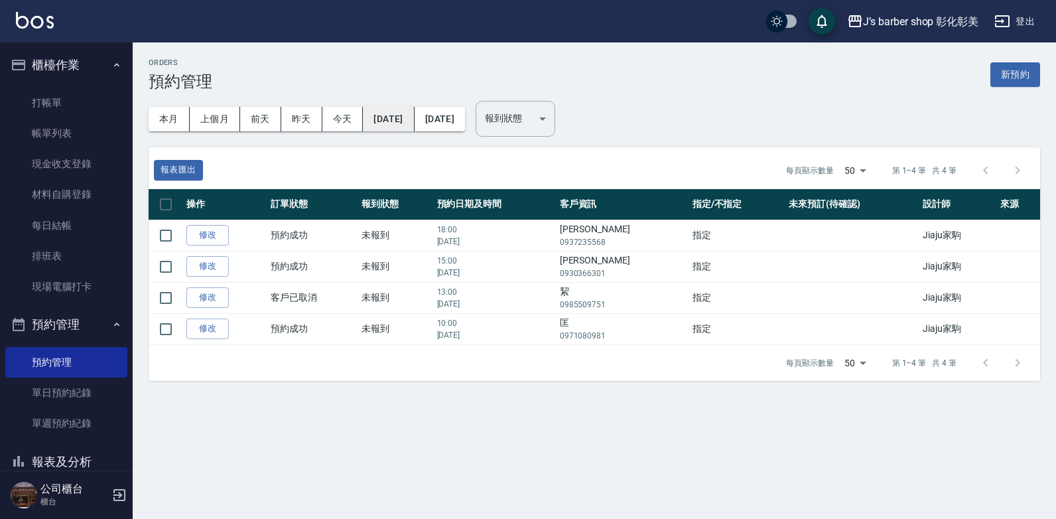
click at [414, 116] on button "[DATE]" at bounding box center [388, 119] width 51 height 25
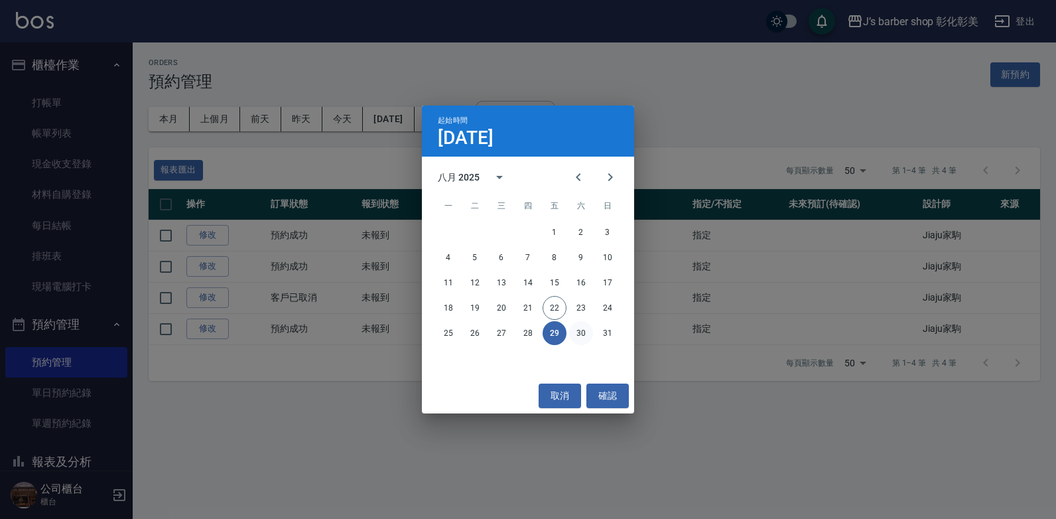
click at [581, 328] on button "30" at bounding box center [581, 333] width 24 height 24
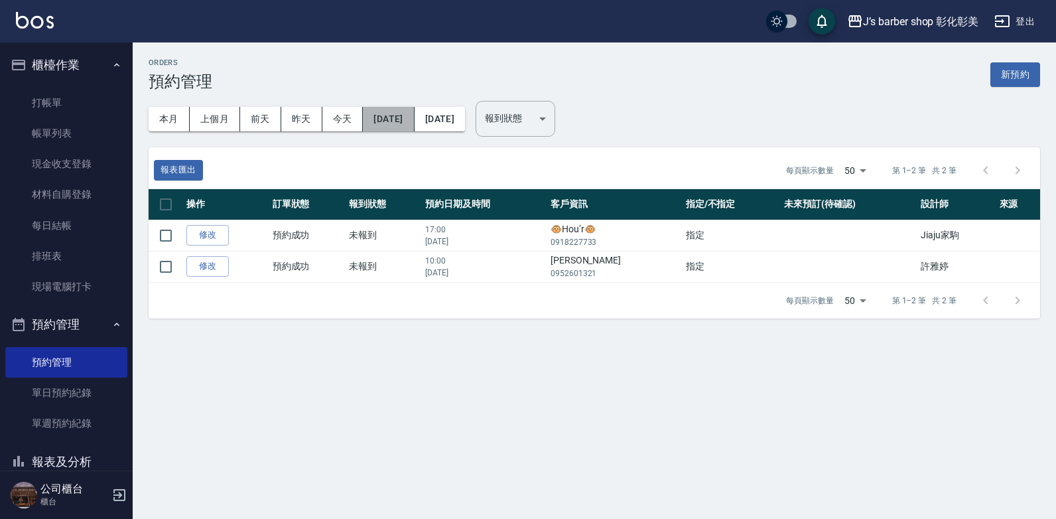
click at [412, 120] on button "[DATE]" at bounding box center [388, 119] width 51 height 25
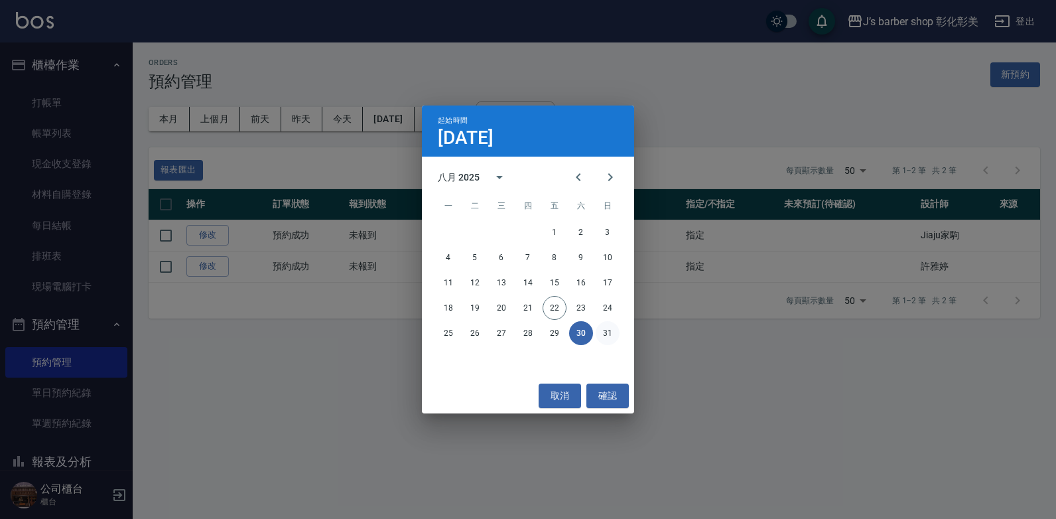
click at [608, 333] on button "31" at bounding box center [608, 333] width 24 height 24
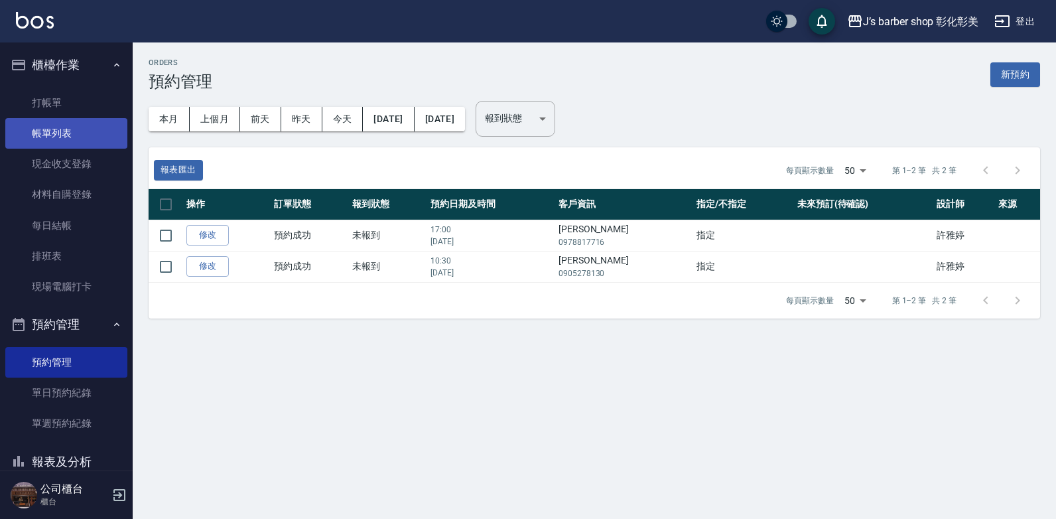
click at [61, 131] on link "帳單列表" at bounding box center [66, 133] width 122 height 31
click at [60, 130] on link "帳單列表" at bounding box center [66, 133] width 122 height 31
